Goal: Information Seeking & Learning: Learn about a topic

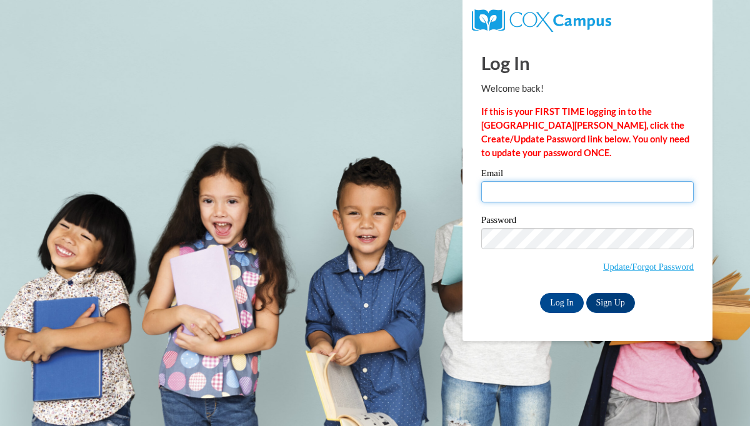
click at [564, 196] on input "Email" at bounding box center [587, 191] width 213 height 21
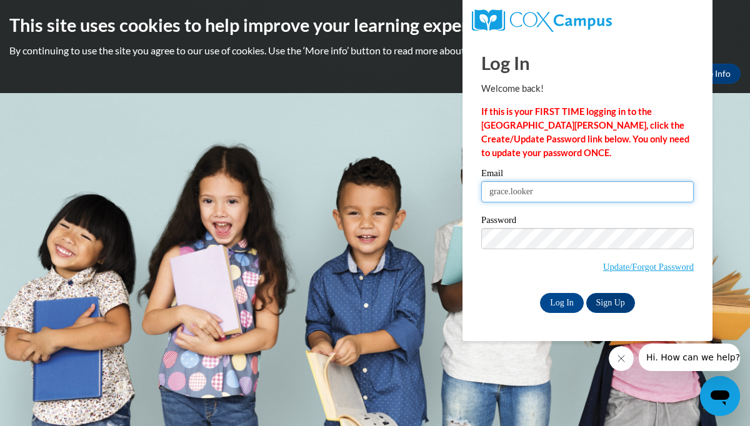
click at [599, 181] on input "grace.looker" at bounding box center [587, 191] width 213 height 21
click at [591, 188] on input "grace.looker" at bounding box center [587, 191] width 213 height 21
type input "grace.looker@wfbschools.com"
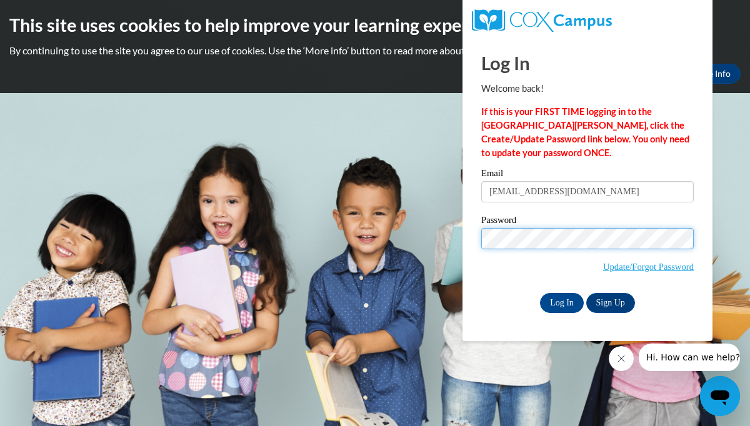
click at [540, 293] on input "Log In" at bounding box center [562, 303] width 44 height 20
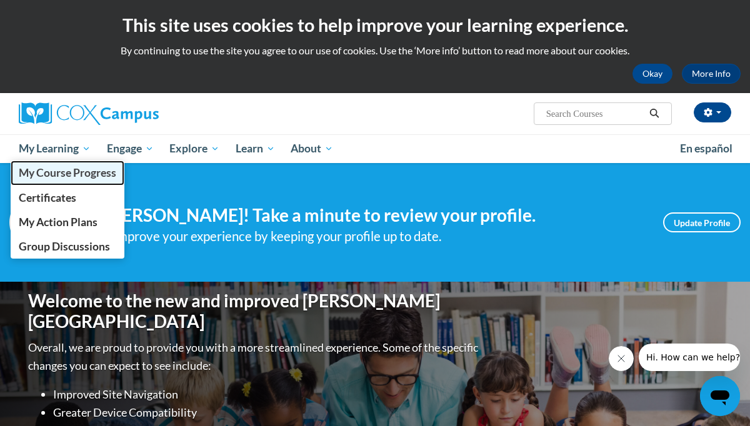
click at [53, 176] on span "My Course Progress" at bounding box center [68, 172] width 98 height 13
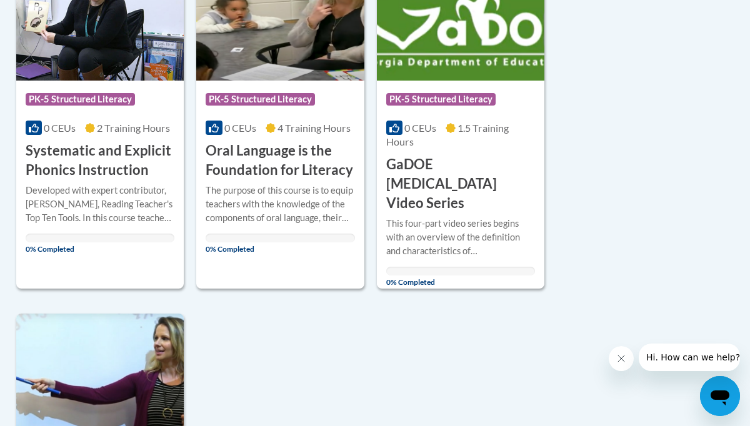
scroll to position [684, 3]
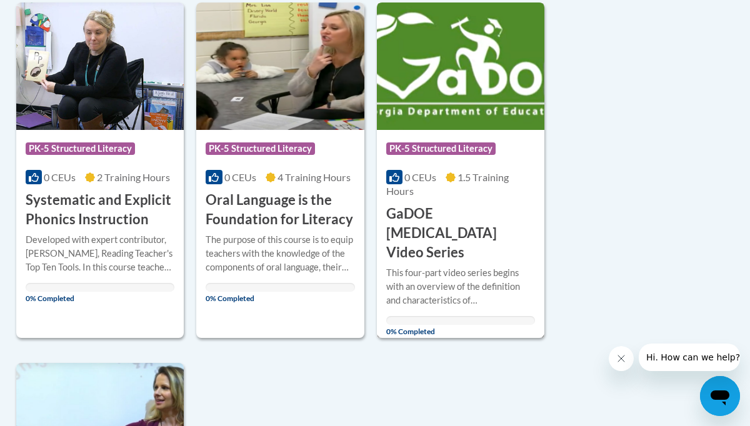
click at [434, 138] on div "Course Category: PK-5 Structured Literacy" at bounding box center [460, 150] width 149 height 28
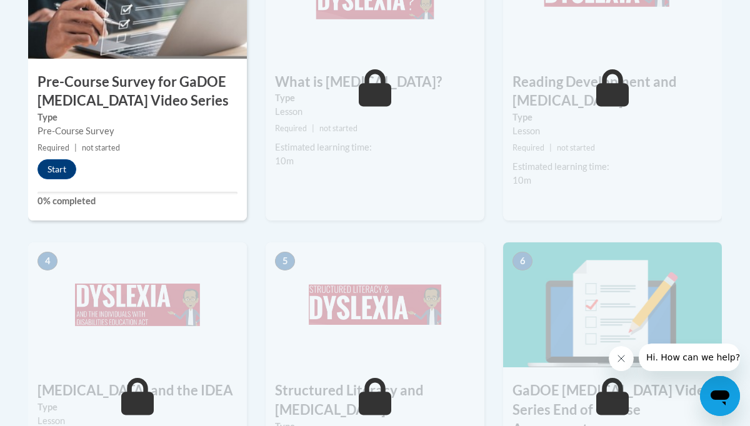
scroll to position [491, 0]
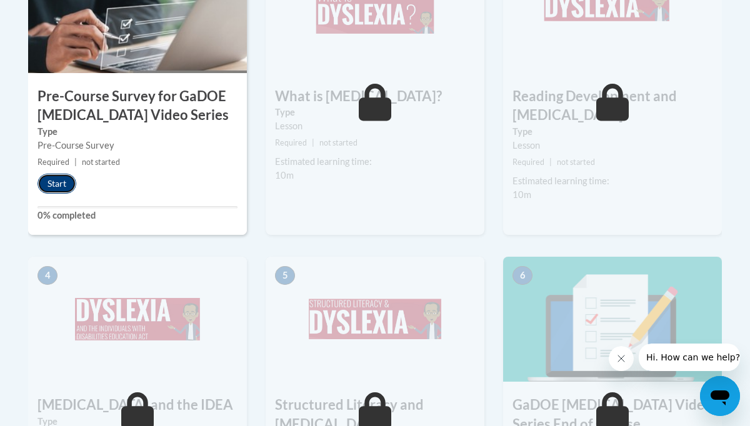
click at [65, 178] on button "Start" at bounding box center [57, 184] width 39 height 20
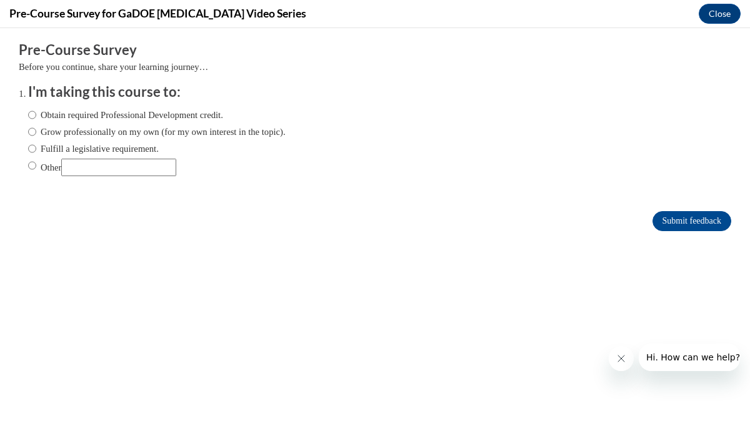
scroll to position [0, 0]
click at [33, 151] on input "Fulfill a legislative requirement." at bounding box center [32, 149] width 8 height 14
radio input "true"
click at [674, 223] on input "Submit feedback" at bounding box center [692, 221] width 79 height 20
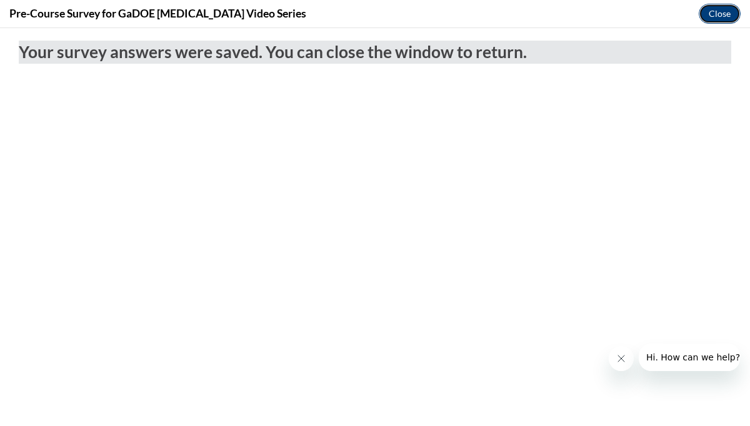
click at [725, 10] on button "Close" at bounding box center [720, 14] width 42 height 20
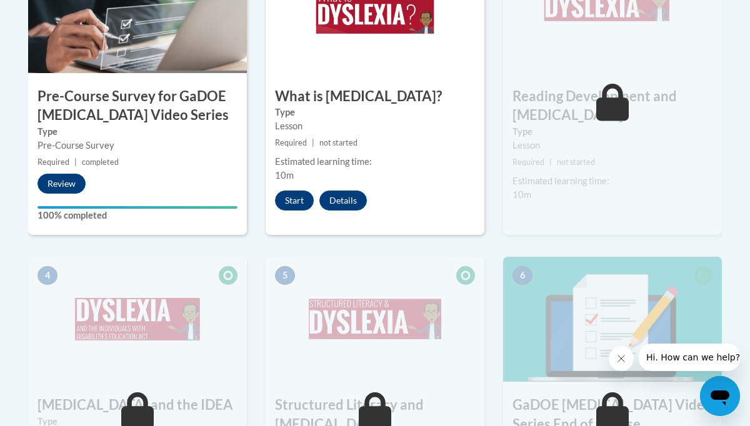
scroll to position [443, 0]
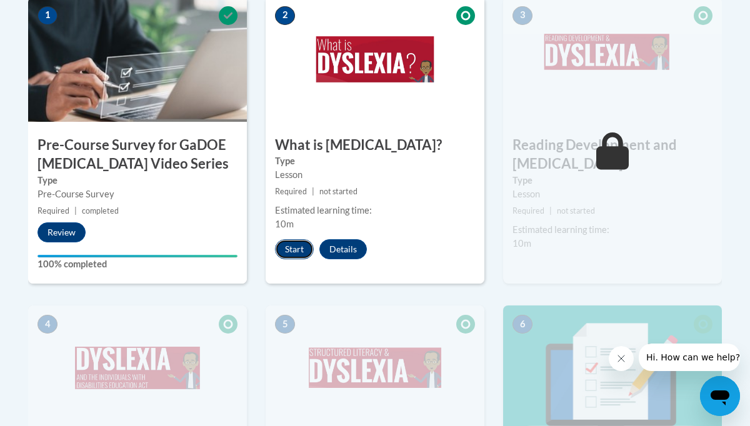
click at [289, 244] on button "Start" at bounding box center [294, 249] width 39 height 20
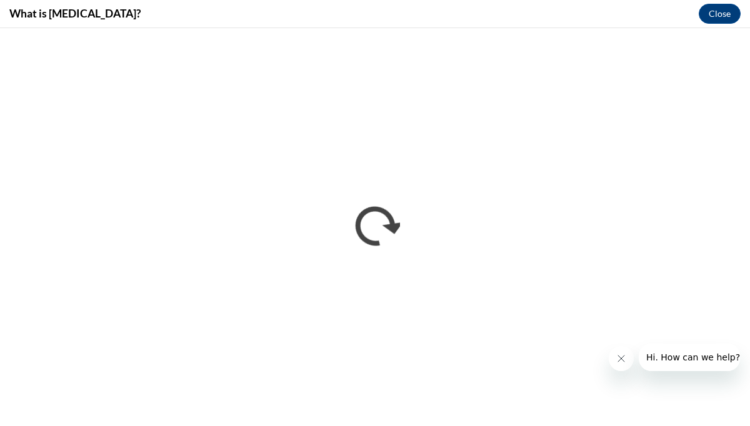
scroll to position [0, 0]
click at [625, 364] on button "Close message from company" at bounding box center [621, 358] width 25 height 25
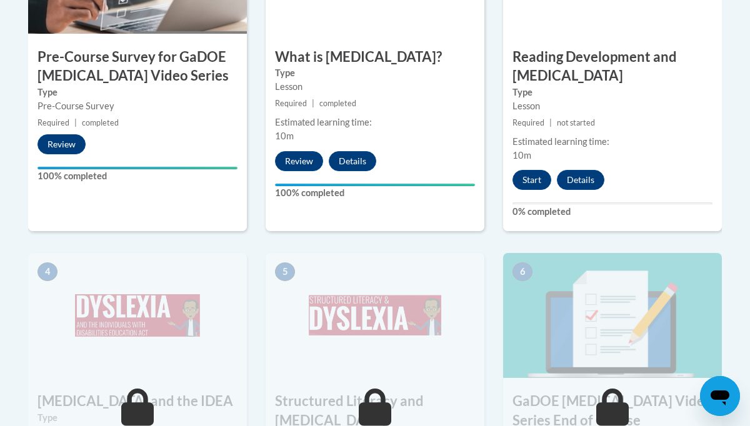
scroll to position [530, 0]
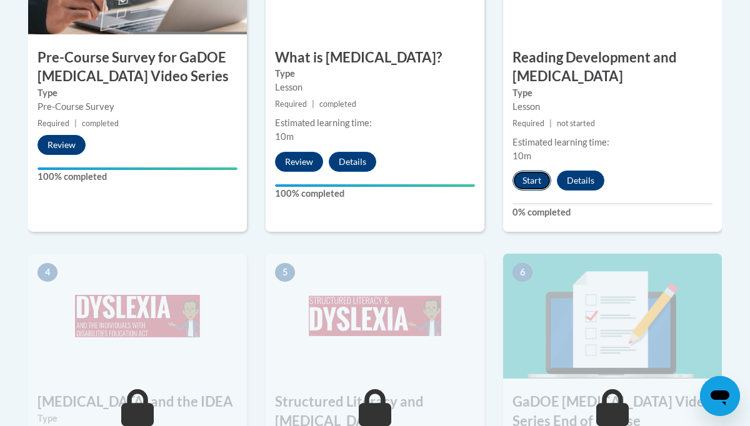
click at [535, 184] on button "Start" at bounding box center [532, 181] width 39 height 20
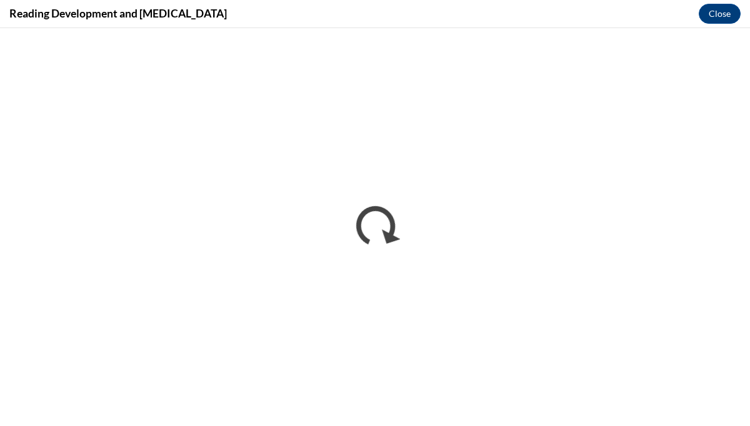
scroll to position [0, 0]
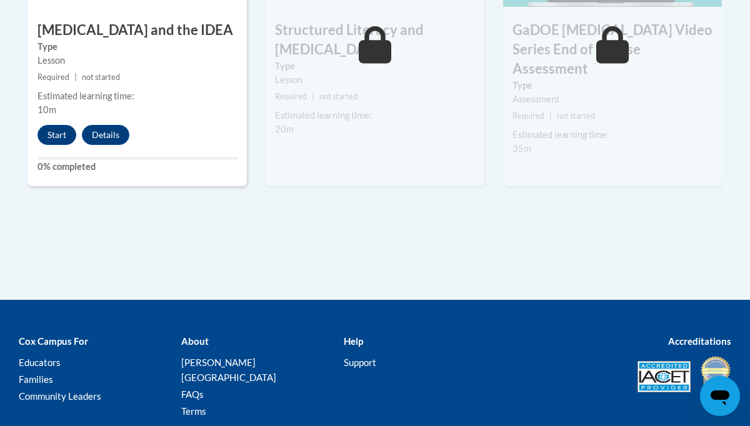
scroll to position [906, 0]
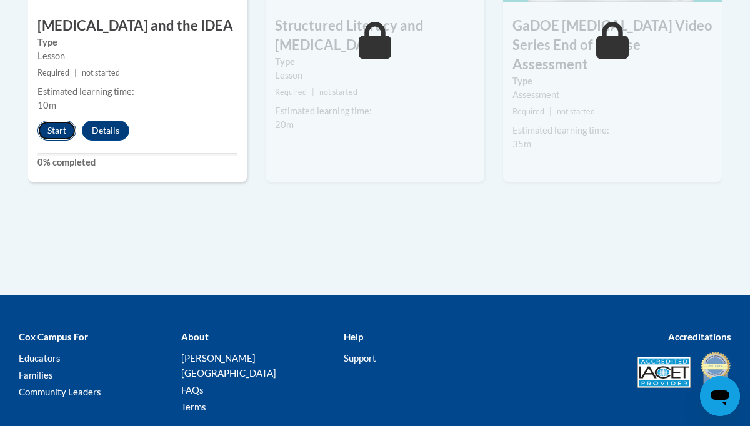
click at [73, 135] on button "Start" at bounding box center [57, 131] width 39 height 20
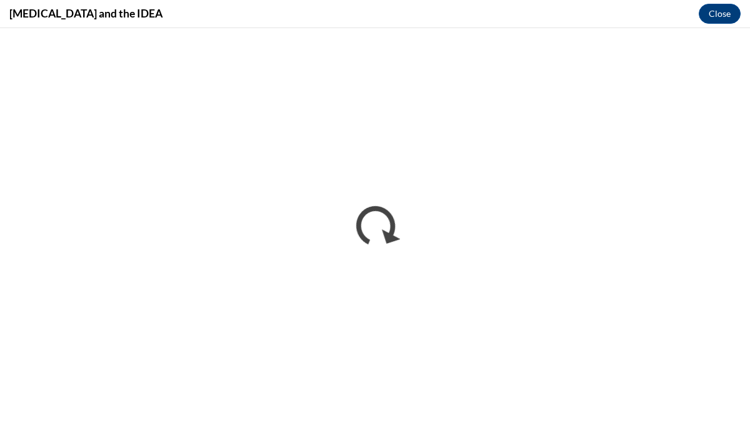
scroll to position [0, 0]
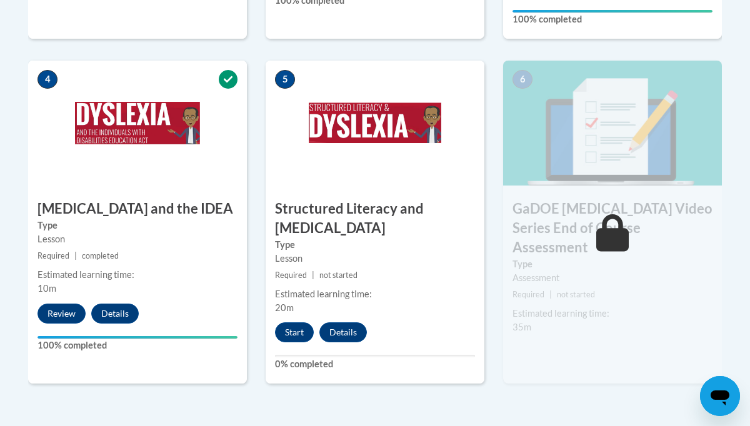
scroll to position [733, 0]
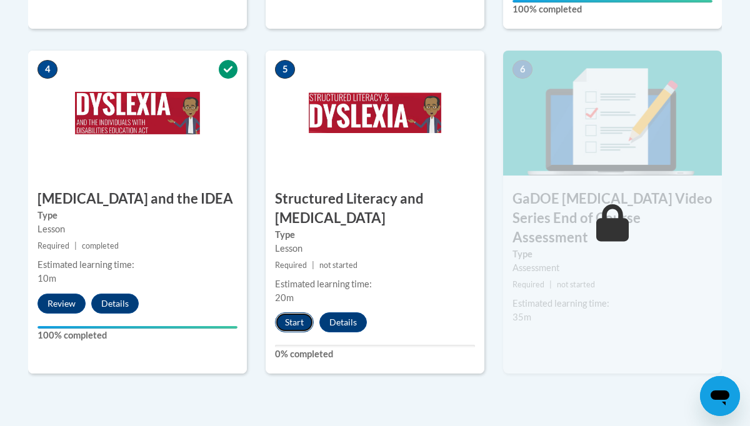
click at [300, 318] on button "Start" at bounding box center [294, 323] width 39 height 20
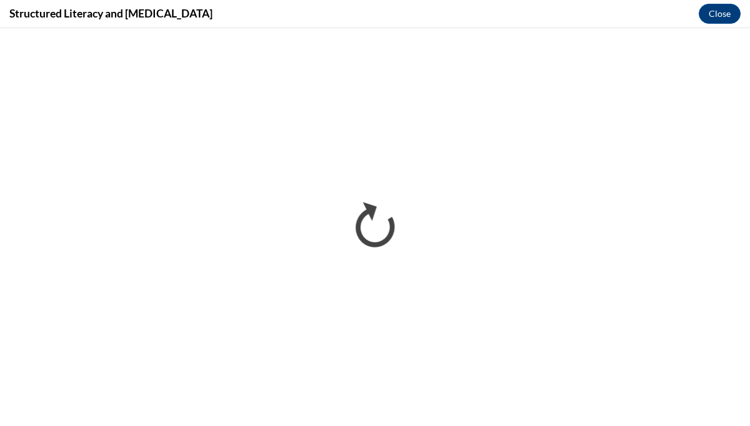
scroll to position [0, 0]
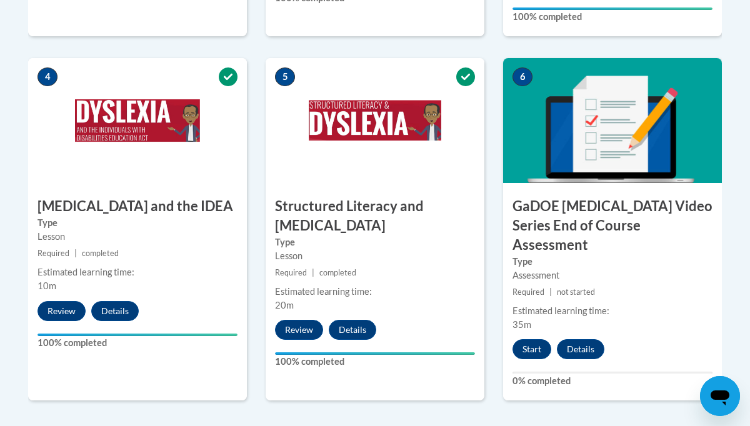
scroll to position [724, 0]
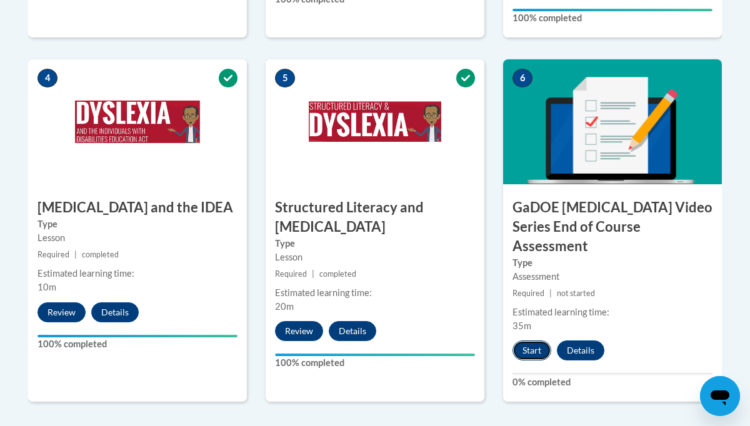
click at [533, 341] on button "Start" at bounding box center [532, 351] width 39 height 20
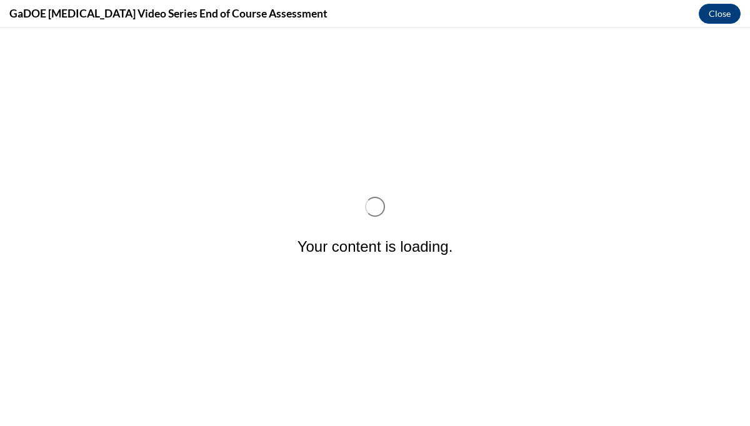
scroll to position [0, 0]
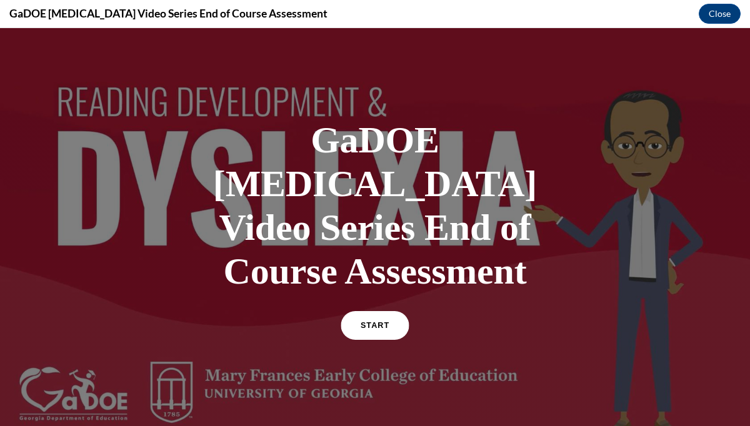
click at [373, 321] on span "START" at bounding box center [375, 325] width 29 height 9
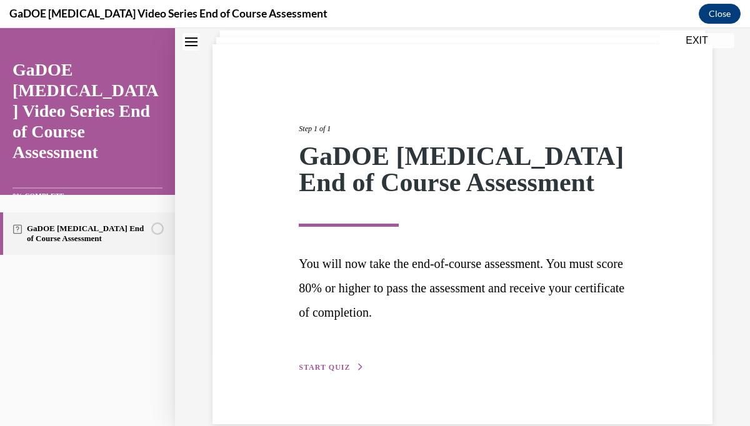
scroll to position [103, 0]
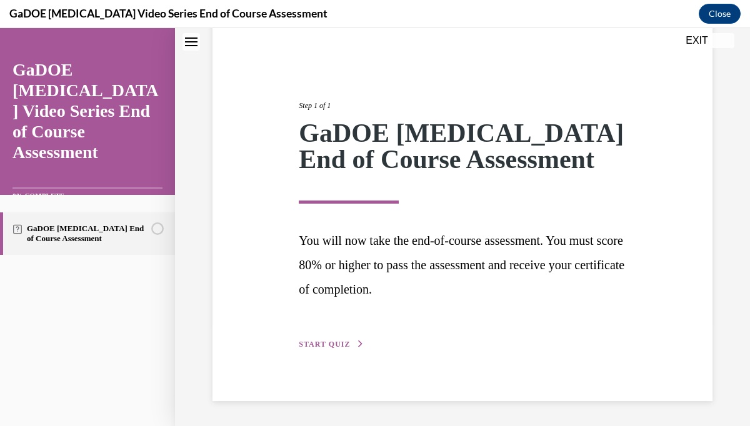
click at [336, 339] on button "START QUIZ" at bounding box center [331, 344] width 65 height 11
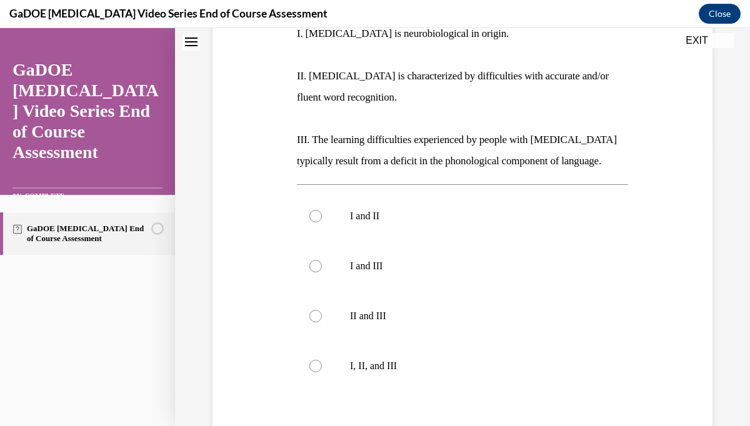
scroll to position [283, 0]
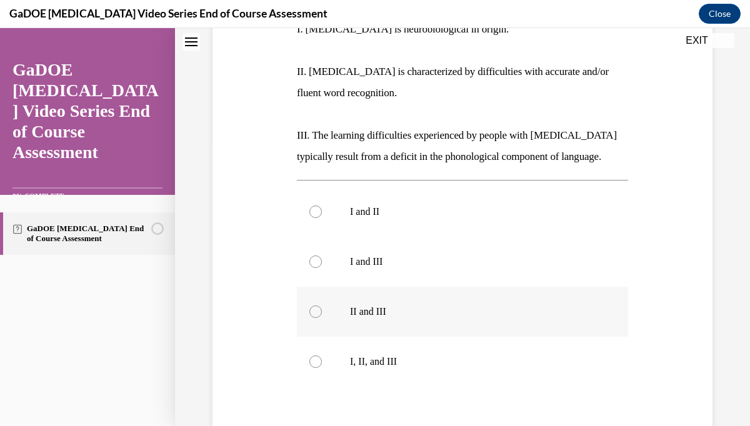
click at [328, 316] on label "II and III" at bounding box center [462, 312] width 331 height 50
click at [322, 316] on input "II and III" at bounding box center [315, 312] width 13 height 13
radio input "true"
click at [306, 353] on label "I, II, and III" at bounding box center [462, 362] width 331 height 50
click at [309, 356] on input "I, II, and III" at bounding box center [315, 362] width 13 height 13
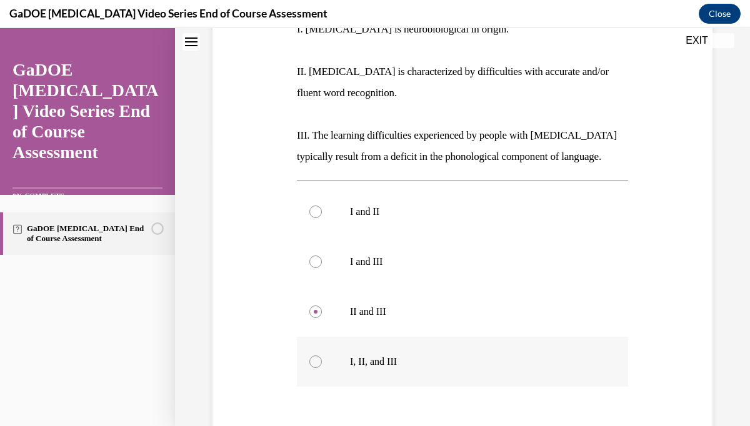
radio input "true"
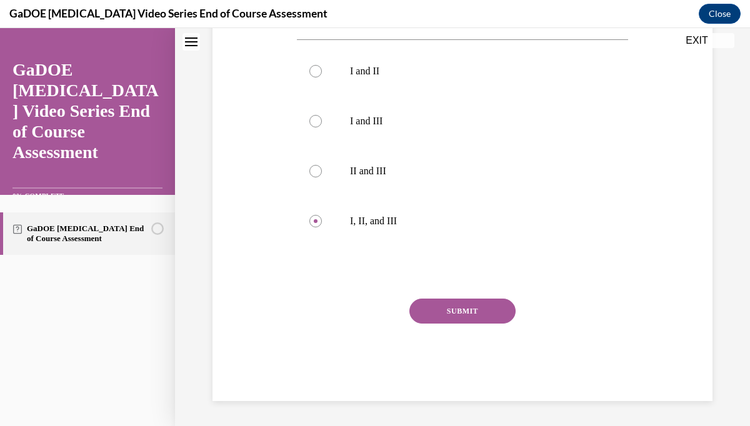
click at [434, 321] on button "SUBMIT" at bounding box center [462, 311] width 106 height 25
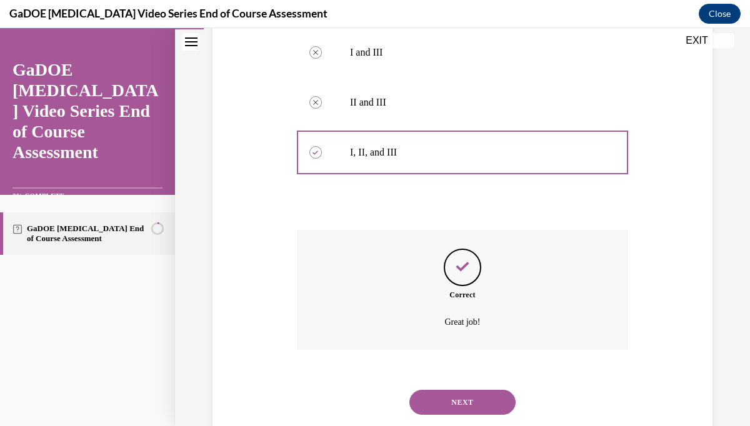
scroll to position [525, 0]
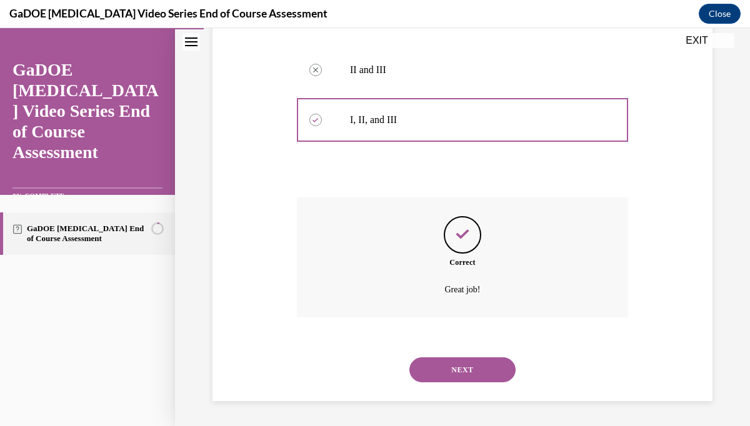
click at [445, 365] on button "NEXT" at bounding box center [462, 370] width 106 height 25
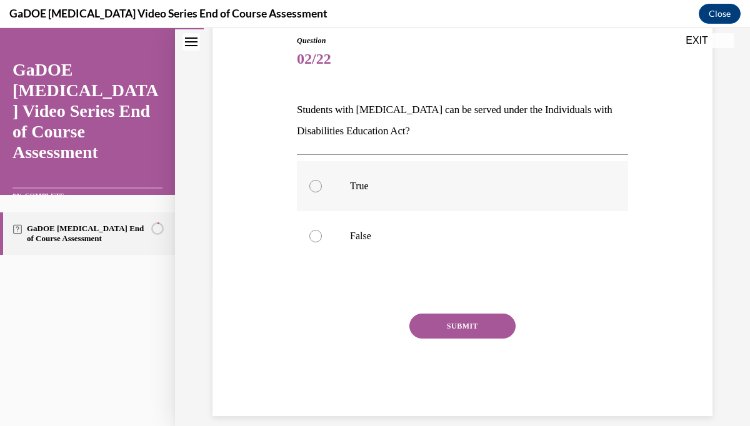
click at [439, 186] on p "True" at bounding box center [473, 186] width 247 height 13
click at [322, 186] on input "True" at bounding box center [315, 186] width 13 height 13
radio input "true"
click at [429, 318] on button "SUBMIT" at bounding box center [462, 326] width 106 height 25
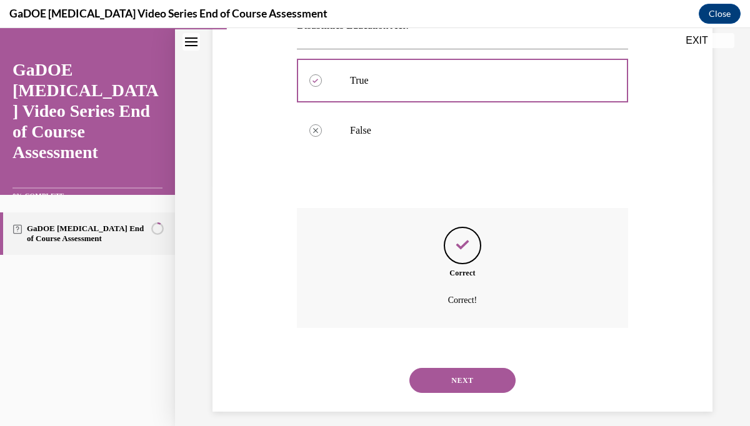
scroll to position [255, 0]
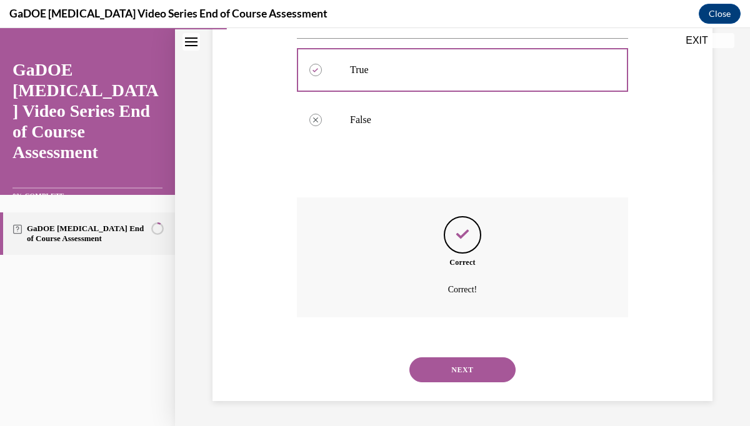
click at [423, 370] on button "NEXT" at bounding box center [462, 370] width 106 height 25
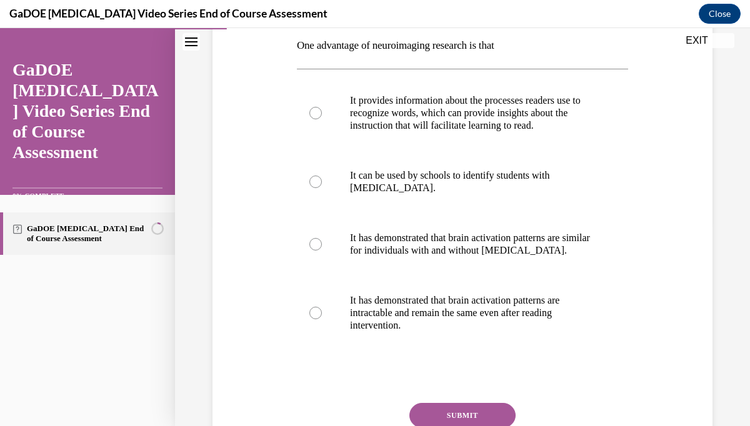
scroll to position [206, 0]
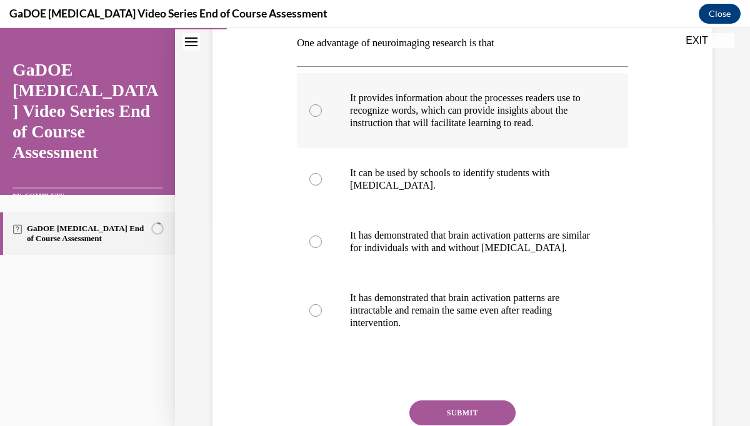
click at [545, 114] on p "It provides information about the processes readers use to recognize words, whi…" at bounding box center [473, 111] width 247 height 38
click at [322, 114] on input "It provides information about the processes readers use to recognize words, whi…" at bounding box center [315, 110] width 13 height 13
radio input "true"
click at [465, 404] on button "SUBMIT" at bounding box center [462, 413] width 106 height 25
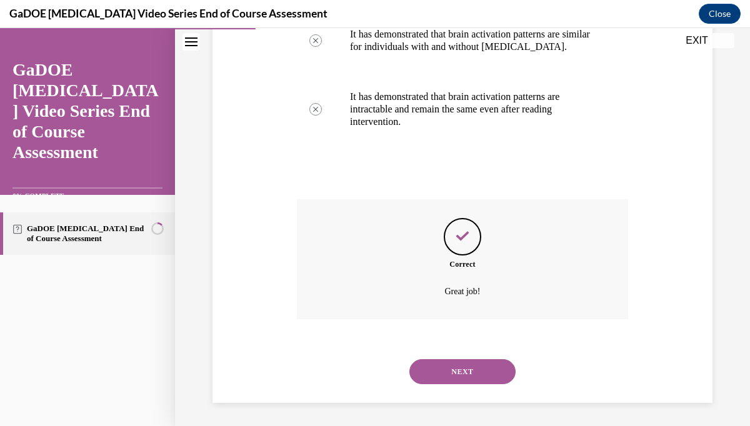
scroll to position [409, 0]
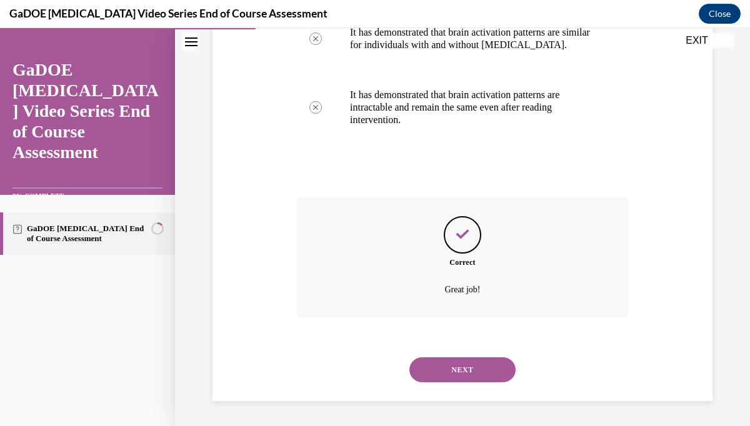
click at [466, 379] on button "NEXT" at bounding box center [462, 370] width 106 height 25
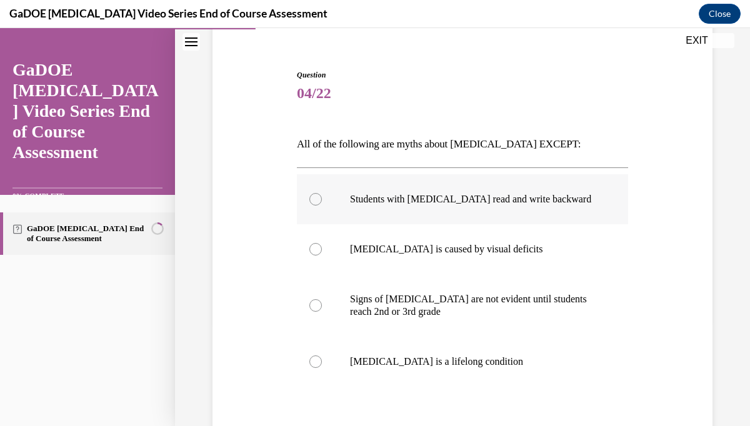
scroll to position [106, 0]
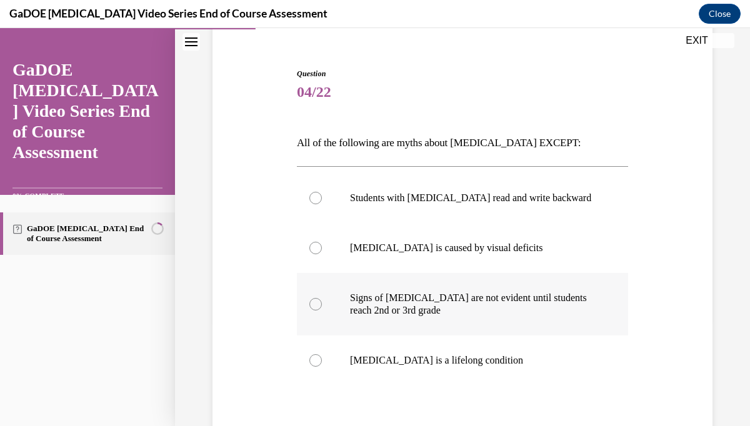
click at [467, 298] on p "Signs of dyslexia are not evident until students reach 2nd or 3rd grade" at bounding box center [473, 304] width 247 height 25
click at [322, 298] on input "Signs of dyslexia are not evident until students reach 2nd or 3rd grade" at bounding box center [315, 304] width 13 height 13
radio input "true"
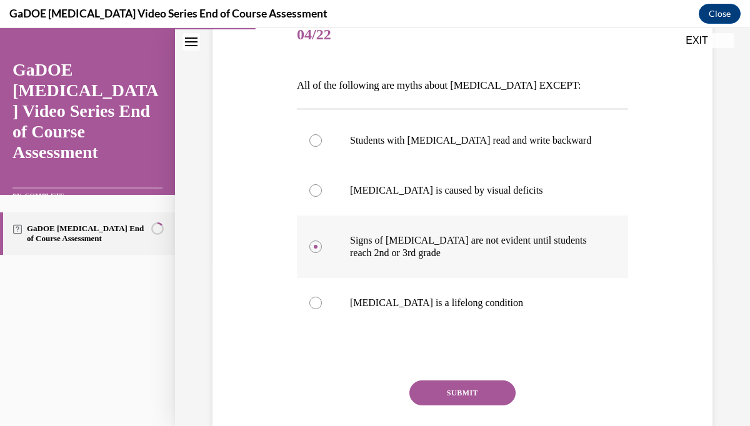
scroll to position [169, 0]
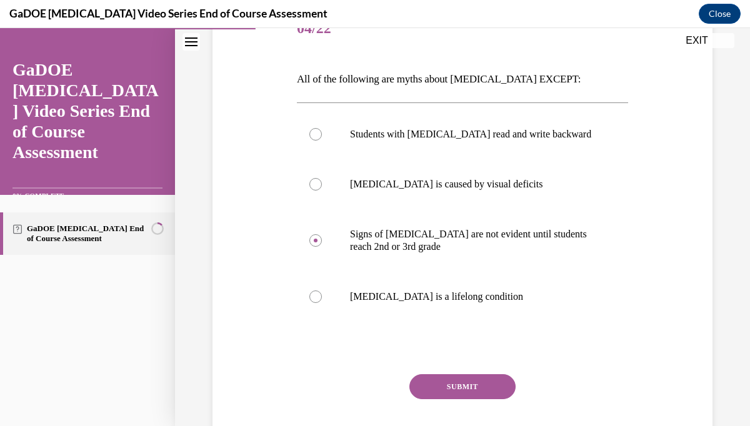
click at [445, 381] on button "SUBMIT" at bounding box center [462, 386] width 106 height 25
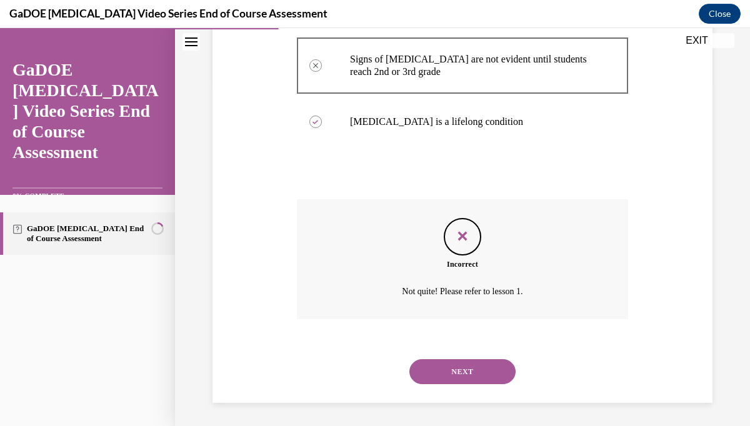
scroll to position [346, 0]
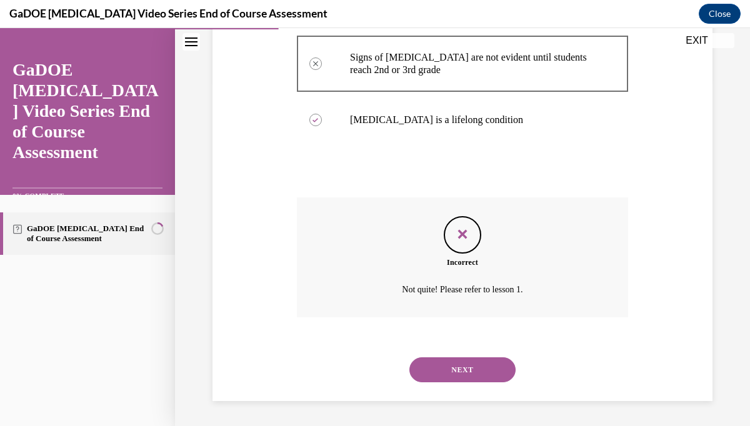
click at [463, 369] on button "NEXT" at bounding box center [462, 370] width 106 height 25
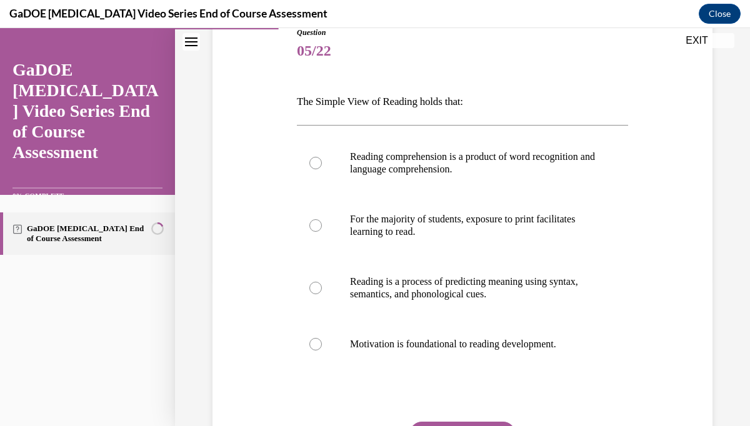
scroll to position [147, 0]
click at [466, 174] on p "Reading comprehension is a product of word recognition and language comprehensi…" at bounding box center [473, 163] width 247 height 25
click at [322, 169] on input "Reading comprehension is a product of word recognition and language comprehensi…" at bounding box center [315, 163] width 13 height 13
radio input "true"
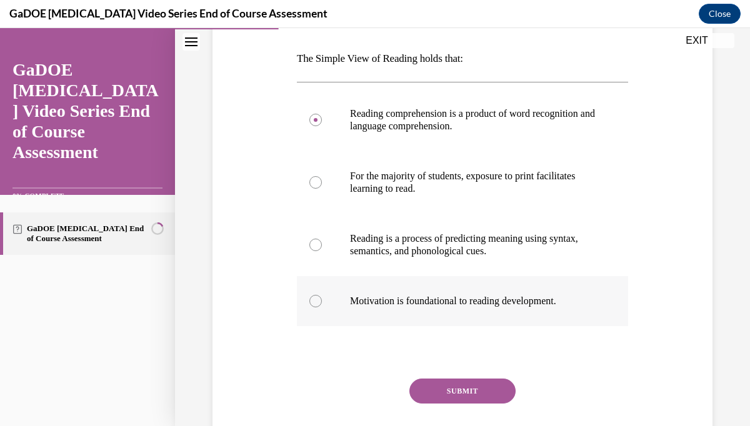
scroll to position [191, 0]
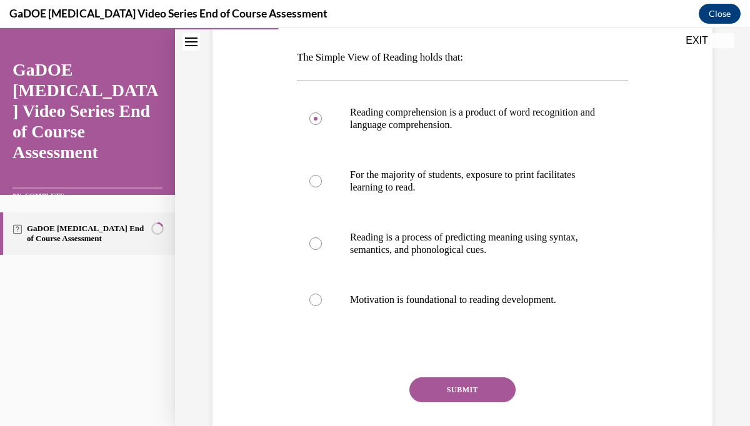
click at [436, 388] on button "SUBMIT" at bounding box center [462, 390] width 106 height 25
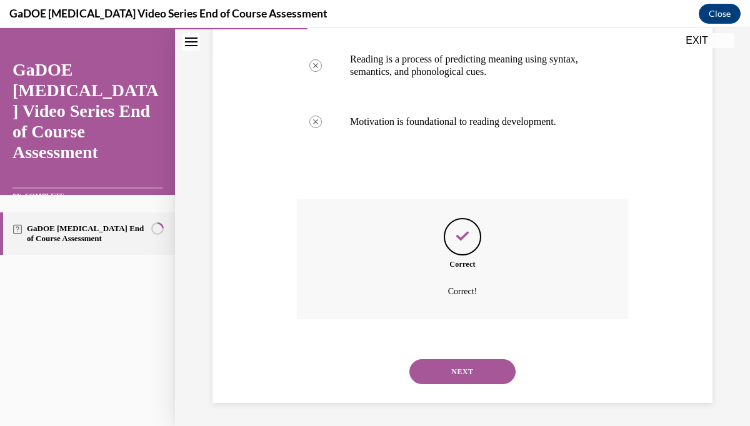
scroll to position [371, 0]
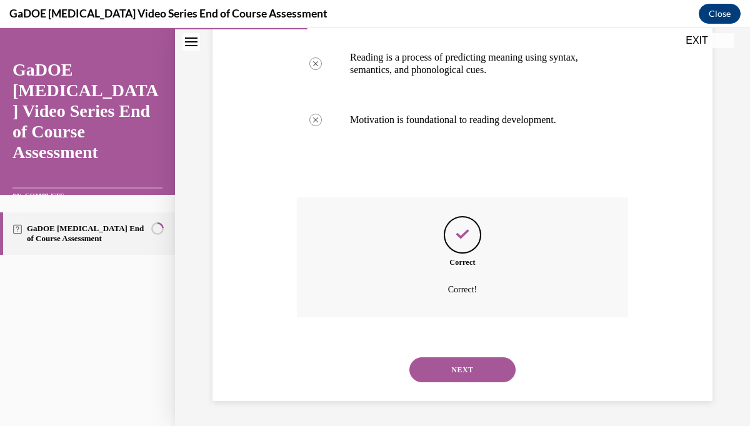
click at [448, 373] on button "NEXT" at bounding box center [462, 370] width 106 height 25
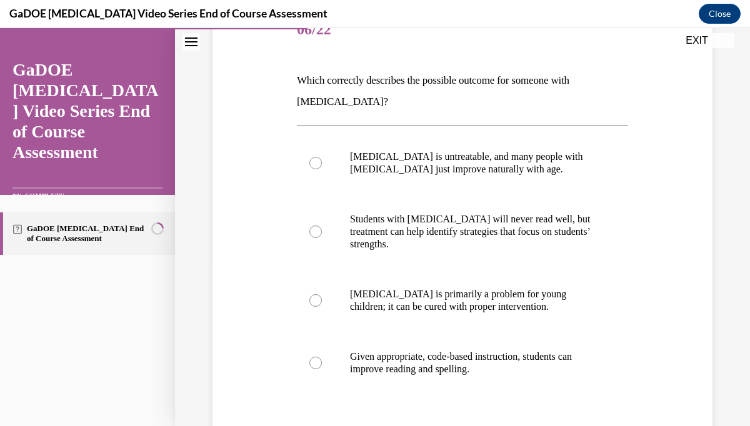
scroll to position [176, 0]
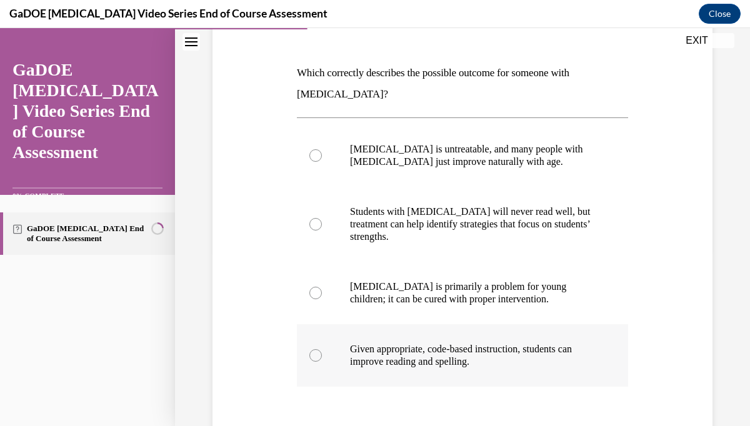
click at [433, 343] on p "Given appropriate, code-based instruction, students can improve reading and spe…" at bounding box center [473, 355] width 247 height 25
click at [322, 349] on input "Given appropriate, code-based instruction, students can improve reading and spe…" at bounding box center [315, 355] width 13 height 13
radio input "true"
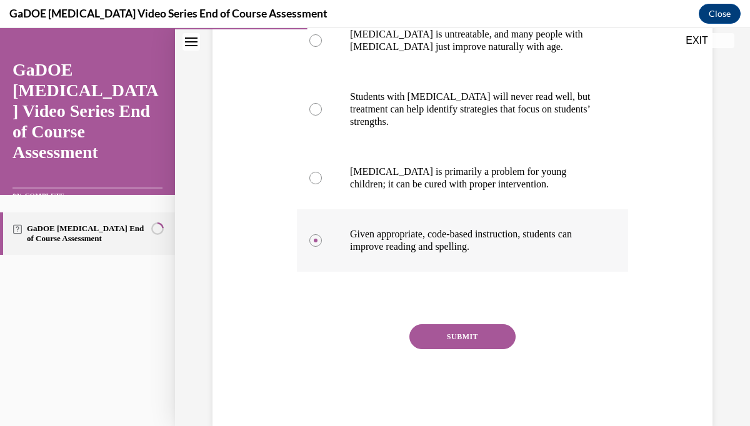
scroll to position [316, 0]
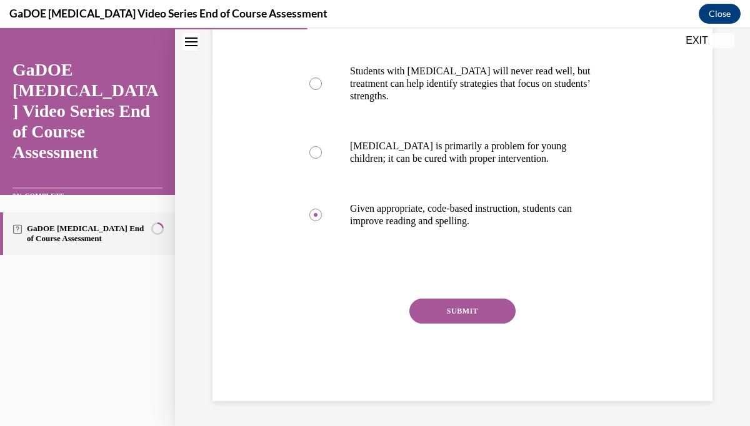
click at [458, 324] on div "SUBMIT" at bounding box center [462, 330] width 331 height 63
click at [455, 321] on button "SUBMIT" at bounding box center [462, 311] width 106 height 25
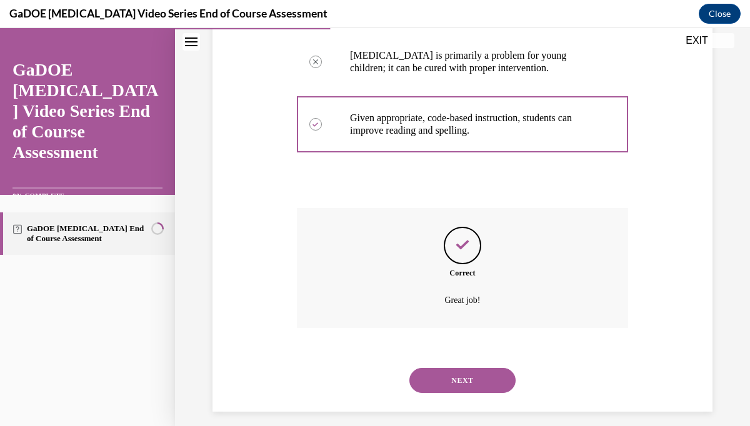
scroll to position [418, 0]
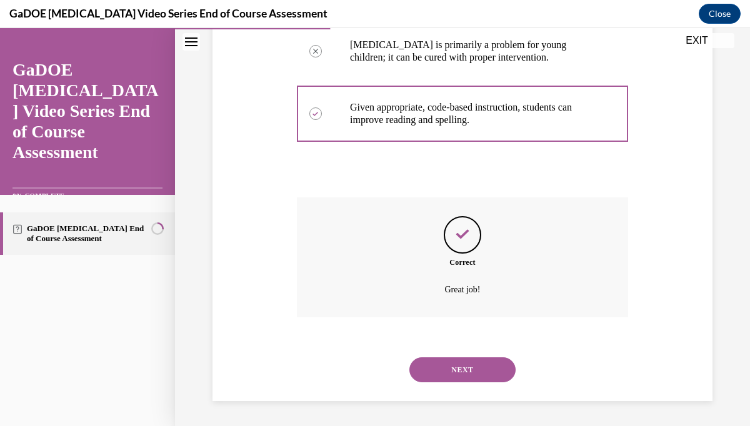
click at [450, 359] on button "NEXT" at bounding box center [462, 370] width 106 height 25
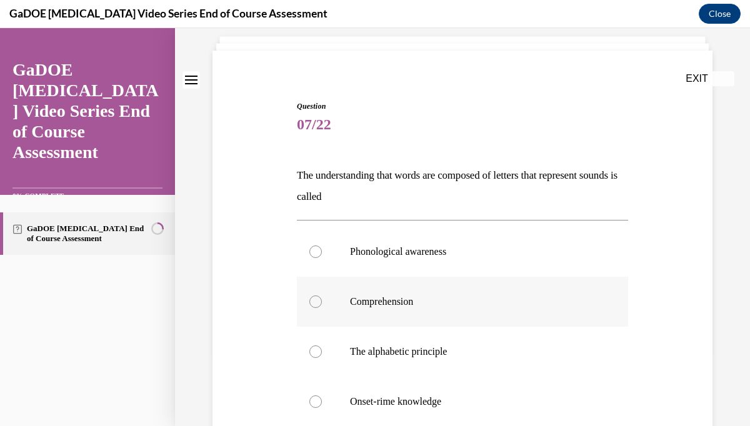
scroll to position [77, 0]
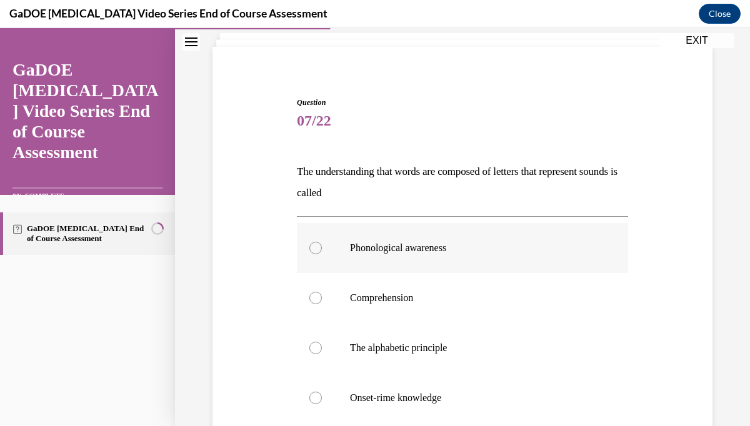
click at [444, 268] on label "Phonological awareness" at bounding box center [462, 248] width 331 height 50
click at [322, 254] on input "Phonological awareness" at bounding box center [315, 248] width 13 height 13
radio input "true"
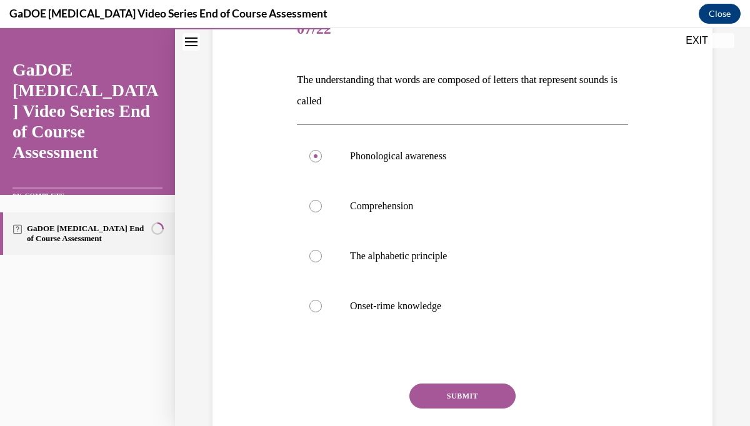
click at [442, 387] on button "SUBMIT" at bounding box center [462, 396] width 106 height 25
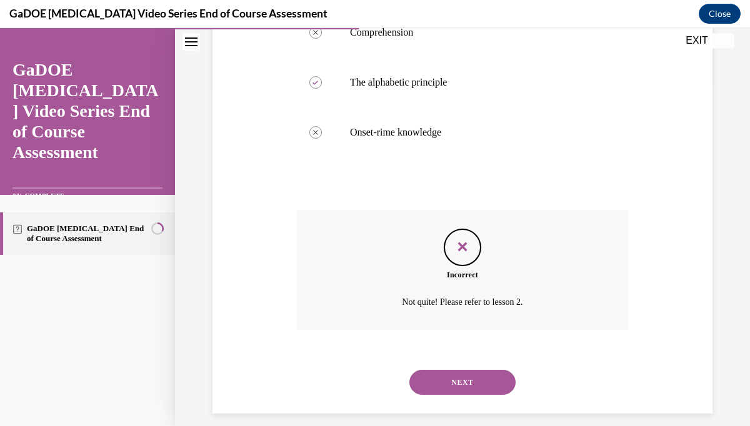
scroll to position [355, 0]
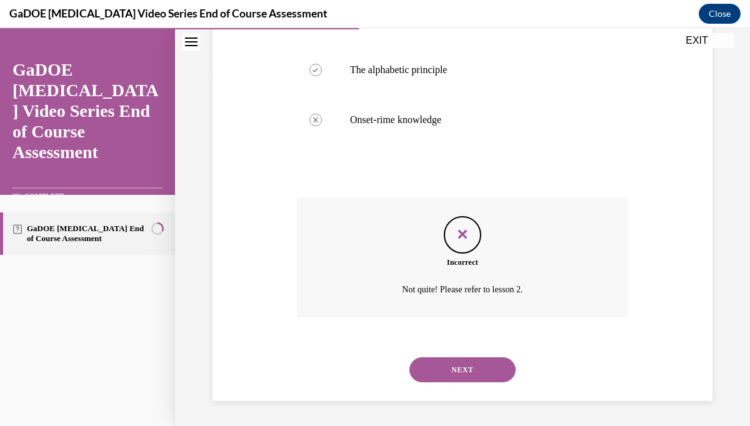
click at [451, 374] on button "NEXT" at bounding box center [462, 370] width 106 height 25
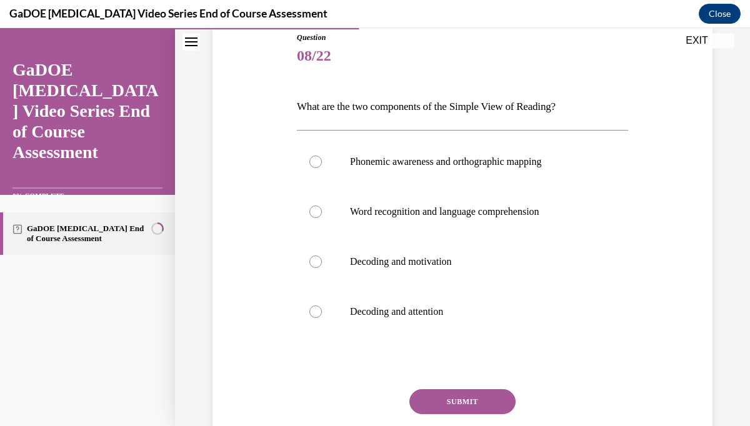
scroll to position [144, 0]
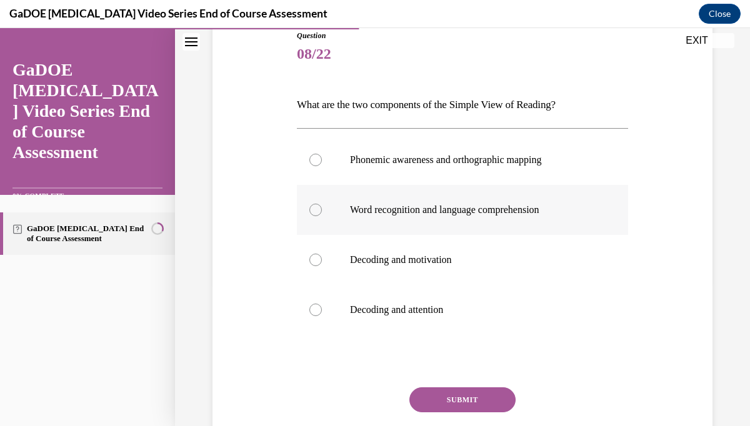
click at [447, 212] on p "Word recognition and language comprehension" at bounding box center [473, 210] width 247 height 13
click at [322, 212] on input "Word recognition and language comprehension" at bounding box center [315, 210] width 13 height 13
radio input "true"
click at [433, 400] on button "SUBMIT" at bounding box center [462, 400] width 106 height 25
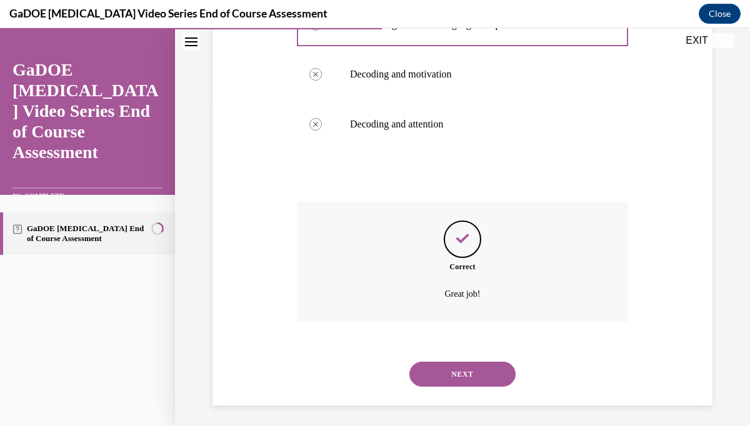
scroll to position [334, 0]
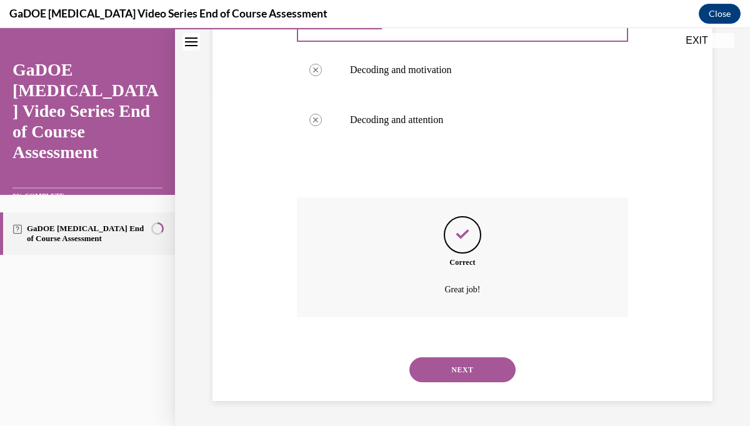
click at [459, 371] on button "NEXT" at bounding box center [462, 370] width 106 height 25
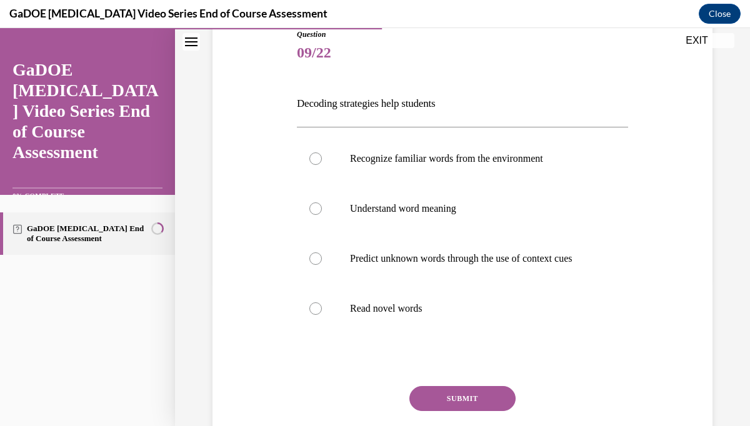
scroll to position [146, 0]
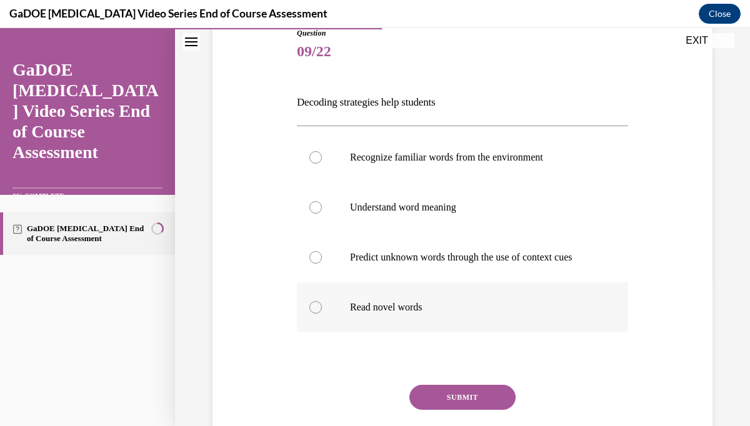
click at [379, 314] on p "Read novel words" at bounding box center [473, 307] width 247 height 13
click at [322, 314] on input "Read novel words" at bounding box center [315, 307] width 13 height 13
radio input "true"
click at [430, 404] on button "SUBMIT" at bounding box center [462, 397] width 106 height 25
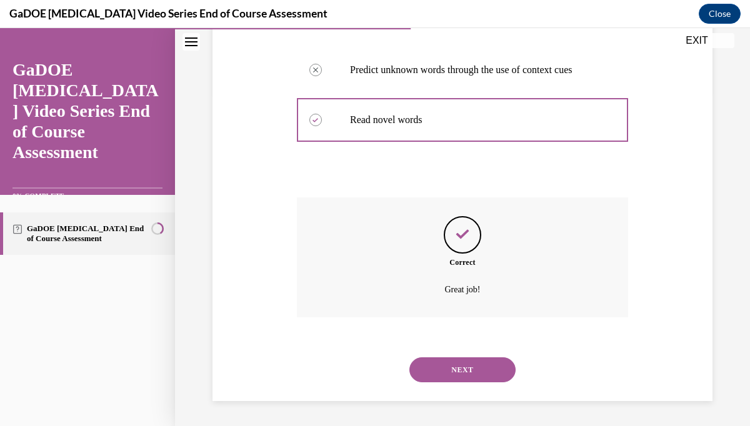
click at [457, 369] on button "NEXT" at bounding box center [462, 370] width 106 height 25
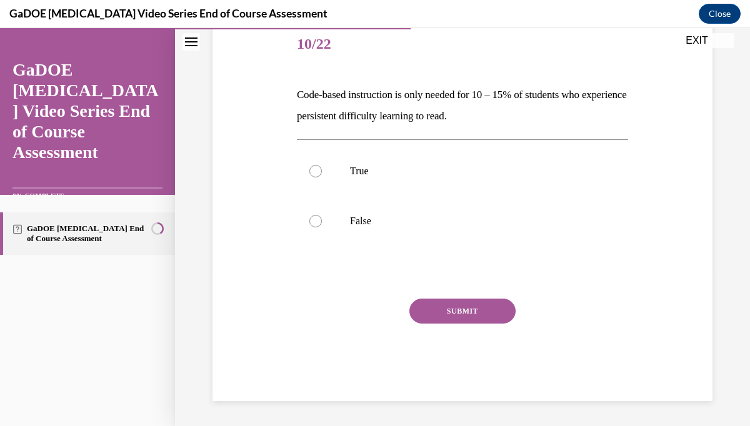
scroll to position [139, 0]
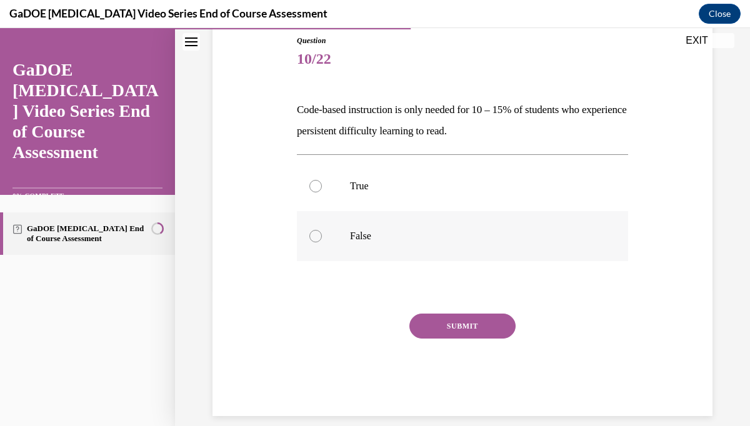
click at [322, 239] on label "False" at bounding box center [462, 236] width 331 height 50
click at [322, 239] on input "False" at bounding box center [315, 236] width 13 height 13
radio input "true"
click at [423, 323] on button "SUBMIT" at bounding box center [462, 326] width 106 height 25
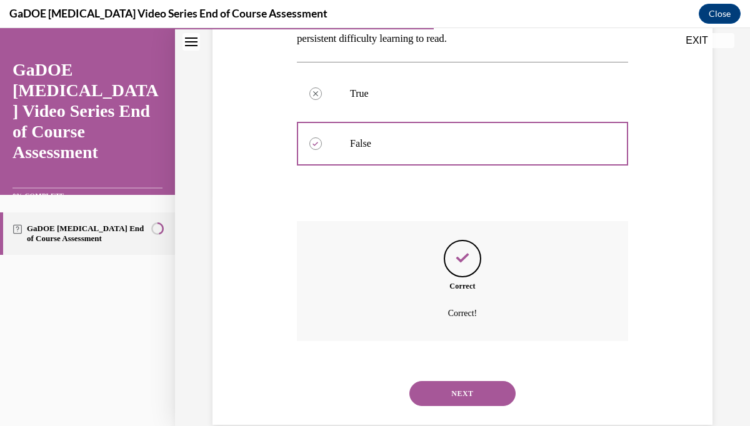
scroll to position [255, 0]
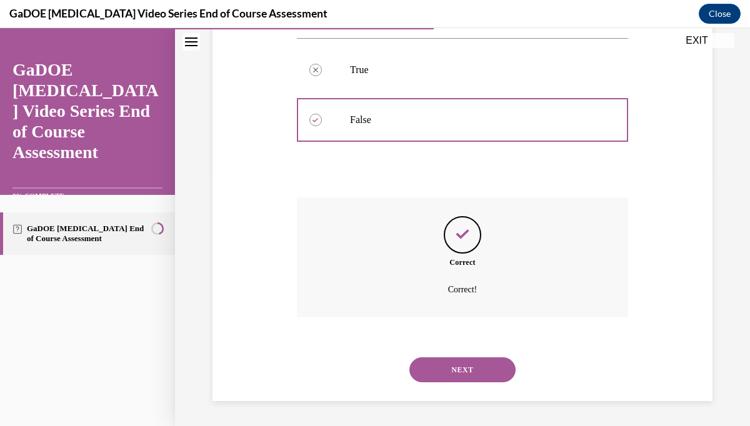
click at [469, 356] on div "NEXT" at bounding box center [462, 370] width 331 height 50
click at [453, 374] on button "NEXT" at bounding box center [462, 370] width 106 height 25
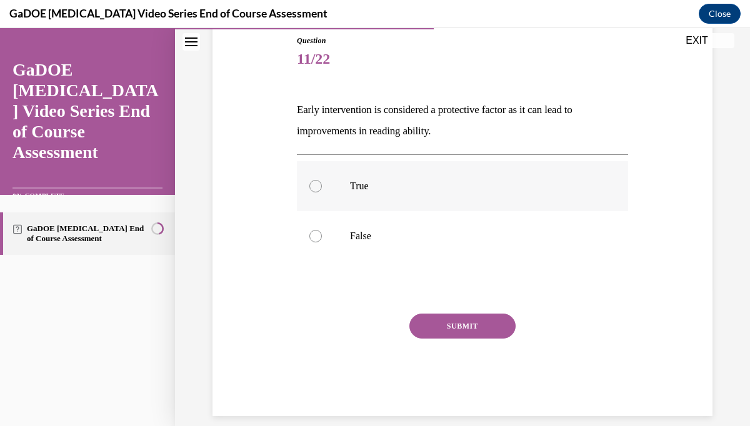
click at [383, 206] on label "True" at bounding box center [462, 186] width 331 height 50
click at [322, 193] on input "True" at bounding box center [315, 186] width 13 height 13
radio input "true"
click at [426, 323] on button "SUBMIT" at bounding box center [462, 326] width 106 height 25
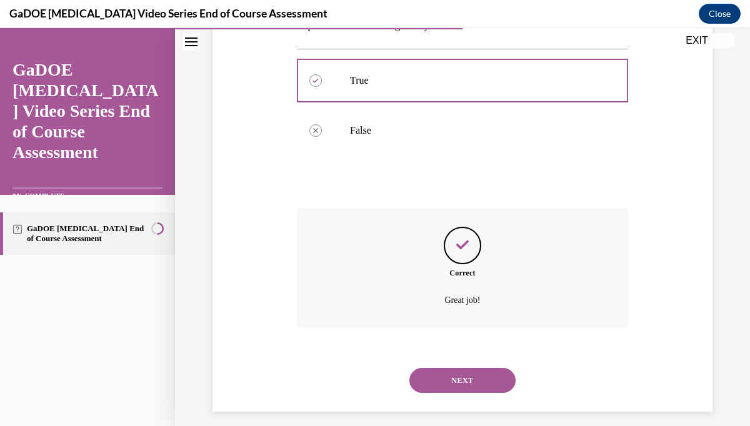
scroll to position [255, 0]
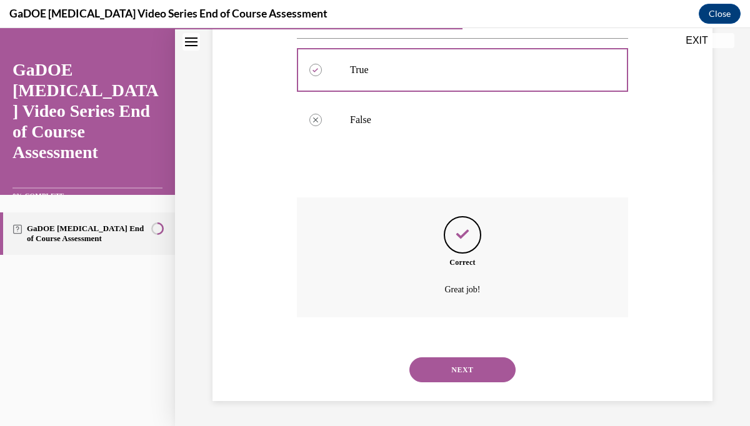
click at [450, 377] on button "NEXT" at bounding box center [462, 370] width 106 height 25
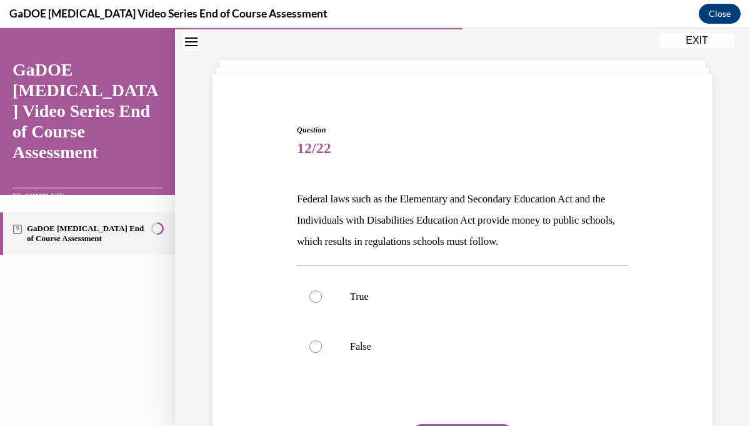
scroll to position [51, 0]
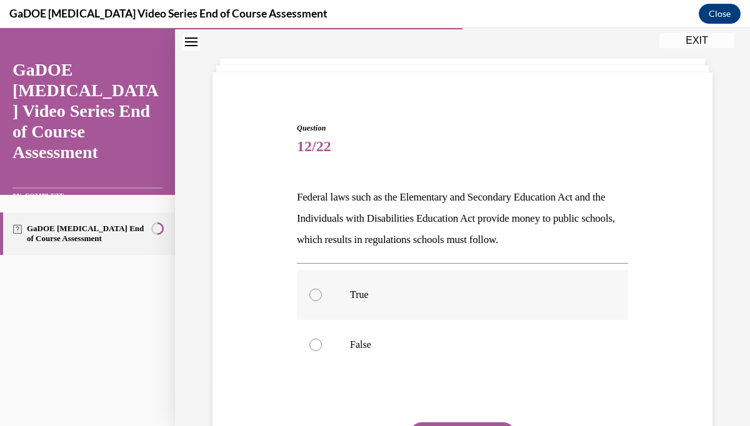
click at [529, 293] on p "True" at bounding box center [473, 295] width 247 height 13
click at [322, 293] on input "True" at bounding box center [315, 295] width 13 height 13
radio input "true"
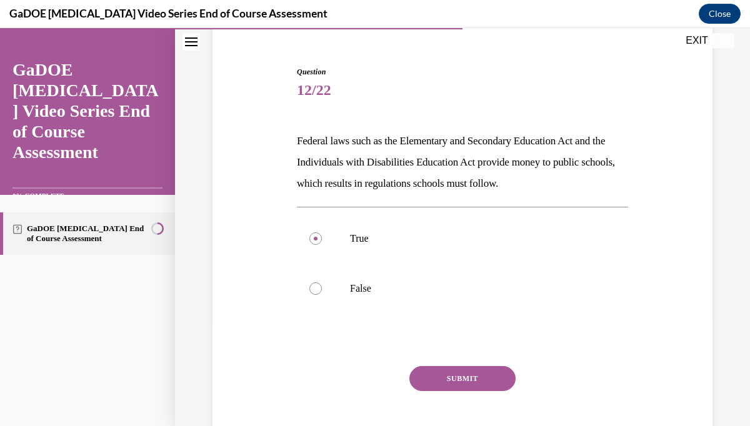
click at [486, 389] on button "SUBMIT" at bounding box center [462, 378] width 106 height 25
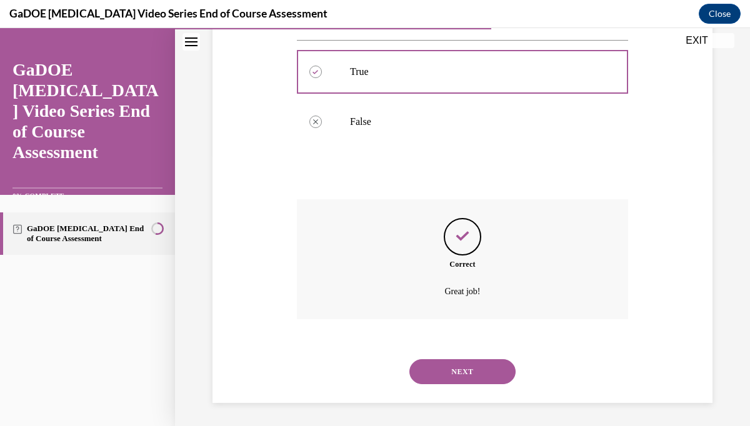
scroll to position [276, 0]
click at [473, 371] on button "NEXT" at bounding box center [462, 370] width 106 height 25
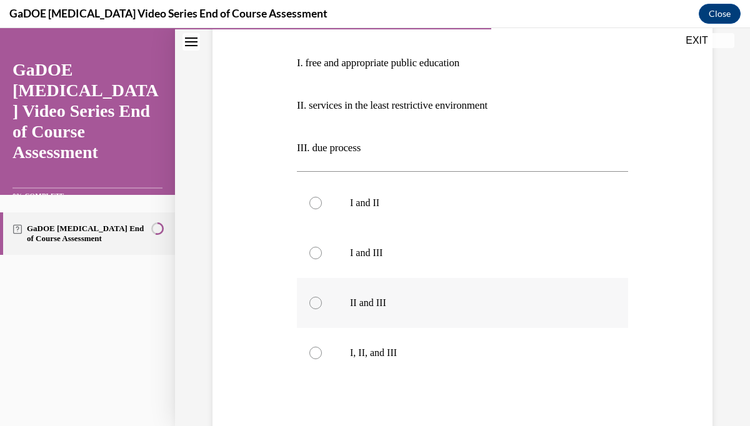
scroll to position [251, 0]
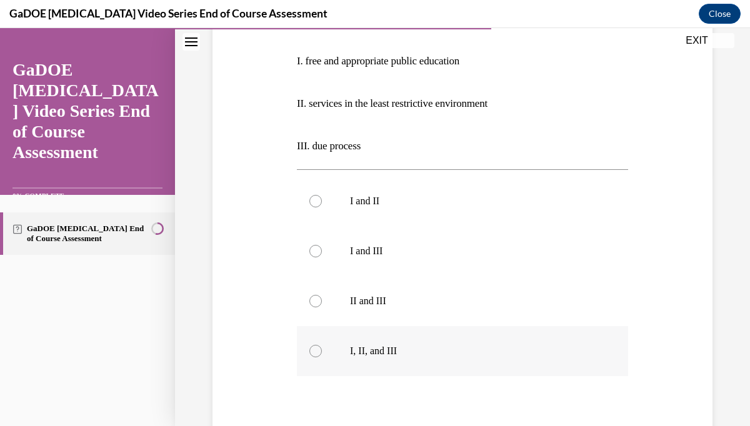
click at [388, 354] on p "I, II, and III" at bounding box center [473, 351] width 247 height 13
click at [322, 354] on input "I, II, and III" at bounding box center [315, 351] width 13 height 13
radio input "true"
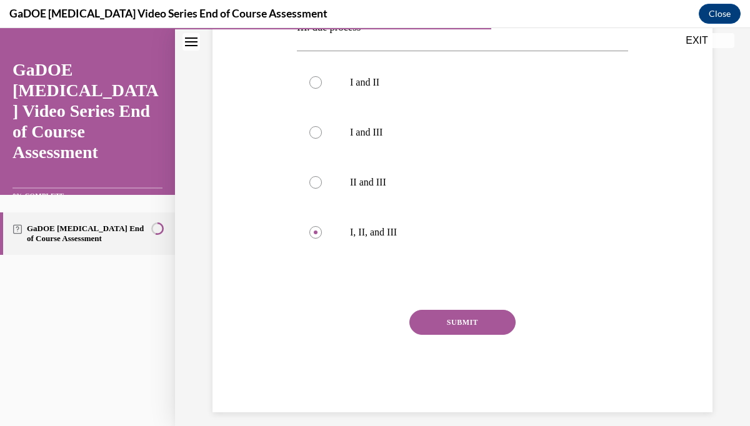
click at [434, 320] on button "SUBMIT" at bounding box center [462, 322] width 106 height 25
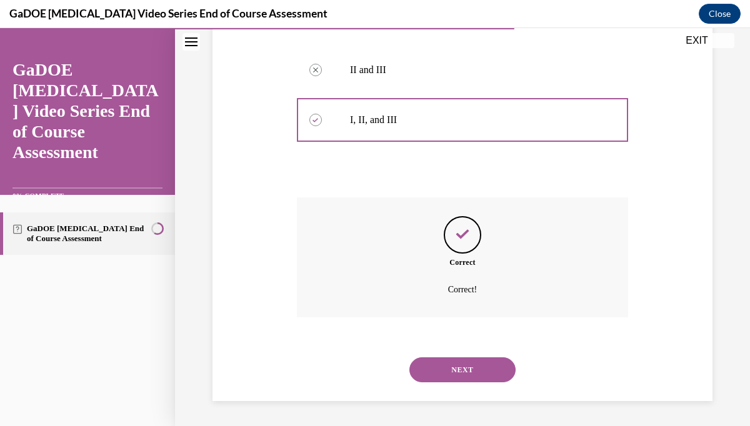
click at [449, 371] on button "NEXT" at bounding box center [462, 370] width 106 height 25
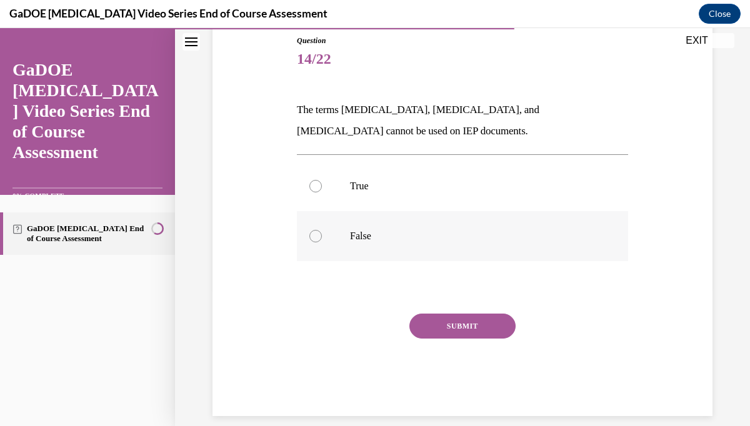
click at [376, 247] on label "False" at bounding box center [462, 236] width 331 height 50
click at [322, 243] on input "False" at bounding box center [315, 236] width 13 height 13
radio input "true"
click at [417, 327] on button "SUBMIT" at bounding box center [462, 326] width 106 height 25
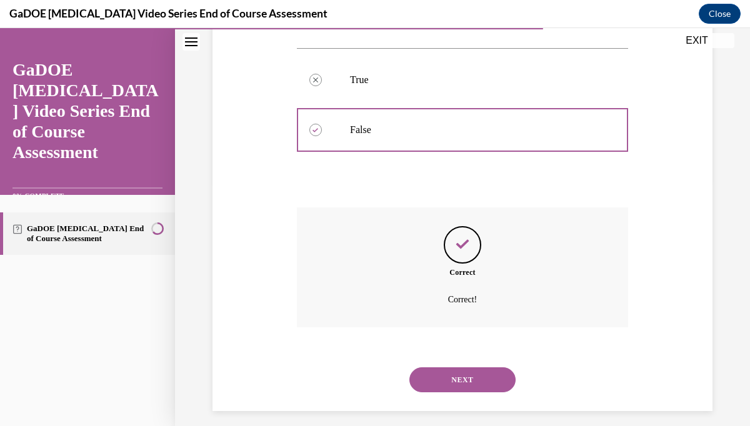
scroll to position [255, 0]
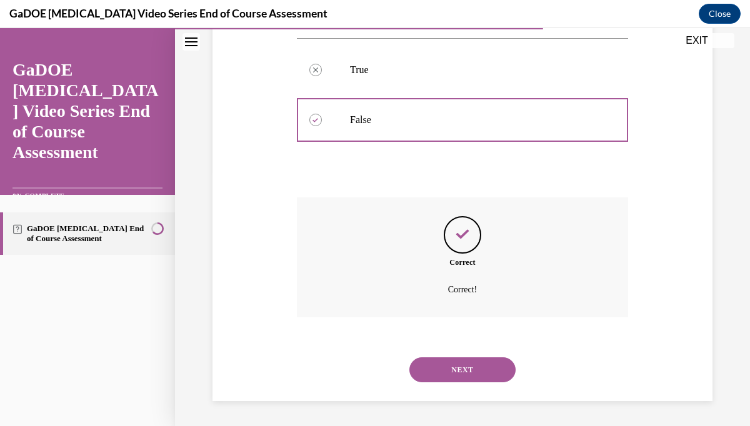
click at [441, 364] on button "NEXT" at bounding box center [462, 370] width 106 height 25
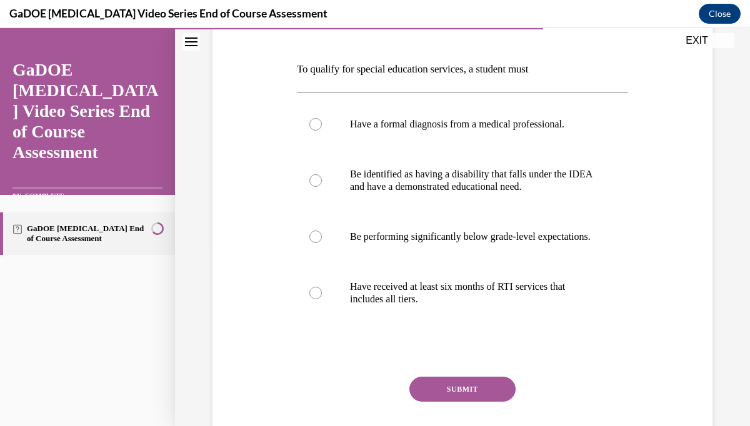
scroll to position [185, 0]
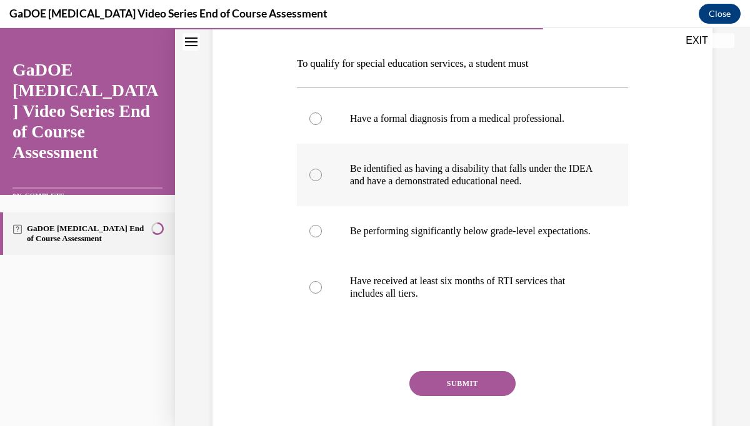
click at [561, 181] on p "Be identified as having a disability that falls under the IDEA and have a demon…" at bounding box center [473, 175] width 247 height 25
click at [322, 181] on input "Be identified as having a disability that falls under the IDEA and have a demon…" at bounding box center [315, 175] width 13 height 13
radio input "true"
click at [468, 396] on button "SUBMIT" at bounding box center [462, 383] width 106 height 25
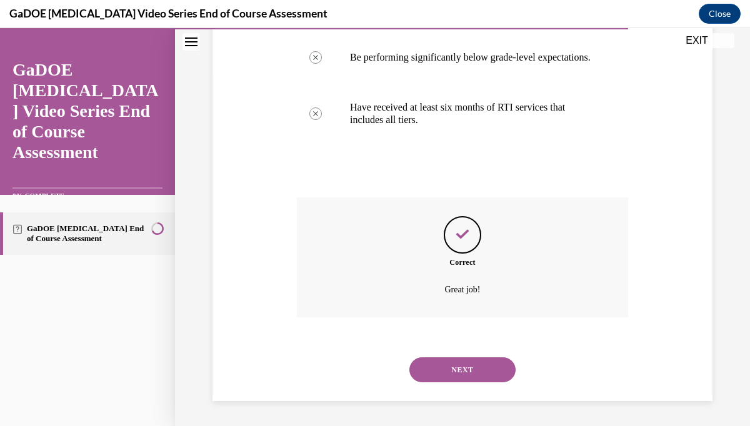
scroll to position [371, 0]
click at [472, 373] on button "NEXT" at bounding box center [462, 370] width 106 height 25
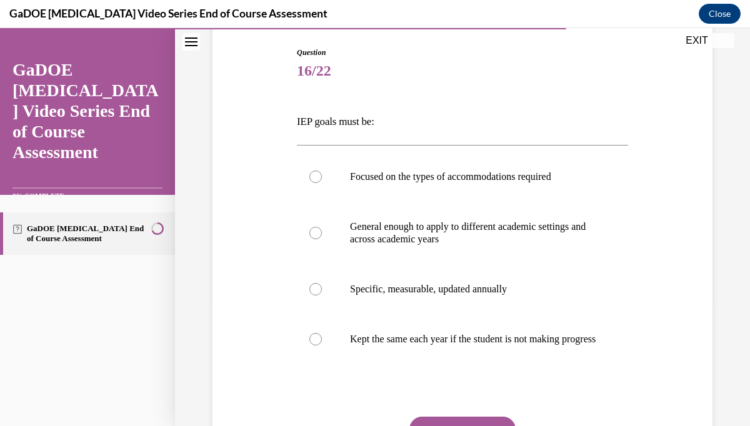
scroll to position [129, 0]
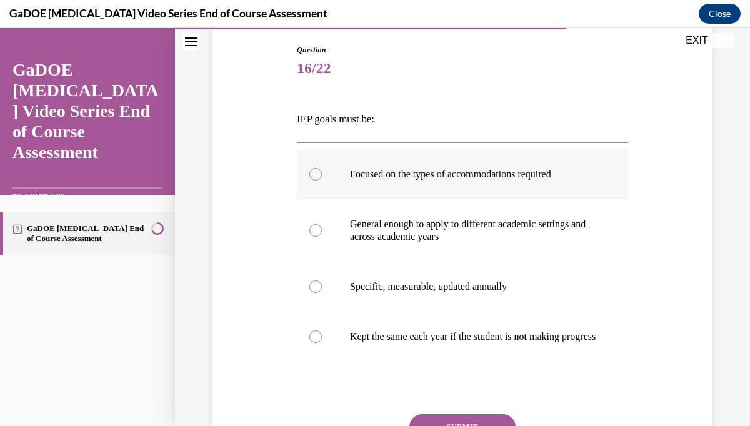
click at [499, 189] on label "Focused on the types of accommodations required" at bounding box center [462, 174] width 331 height 50
click at [322, 181] on input "Focused on the types of accommodations required" at bounding box center [315, 174] width 13 height 13
radio input "true"
click at [468, 284] on p "Specific, measurable, updated annually" at bounding box center [473, 287] width 247 height 13
click at [322, 284] on input "Specific, measurable, updated annually" at bounding box center [315, 287] width 13 height 13
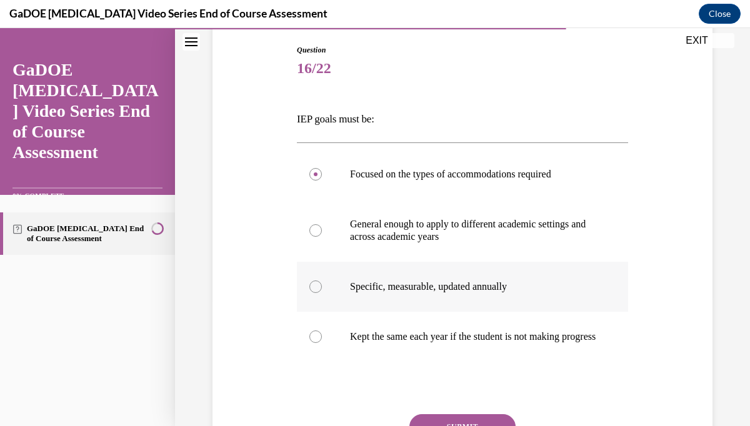
radio input "true"
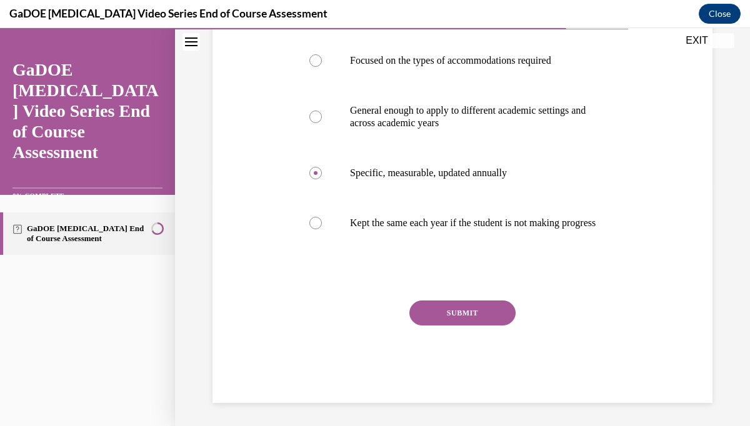
click at [469, 326] on button "SUBMIT" at bounding box center [462, 313] width 106 height 25
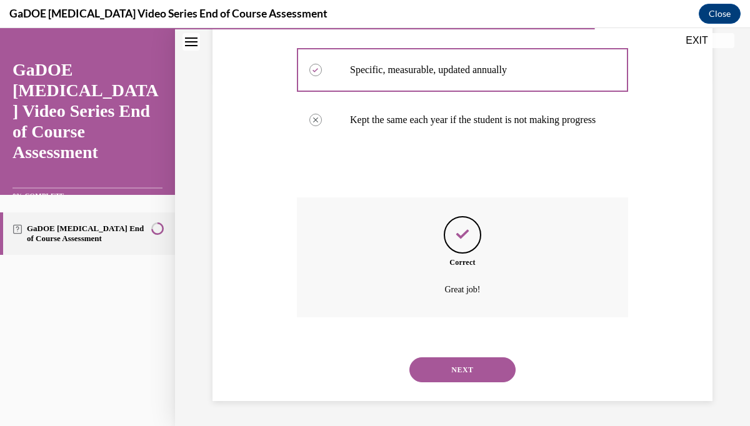
scroll to position [359, 0]
click at [459, 368] on button "NEXT" at bounding box center [462, 370] width 106 height 25
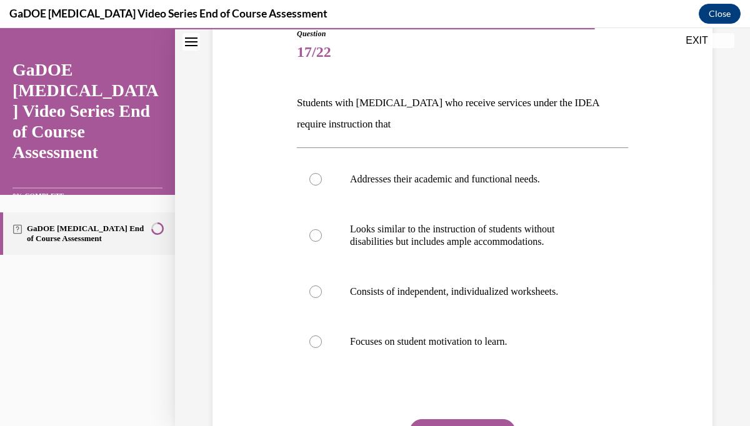
scroll to position [154, 0]
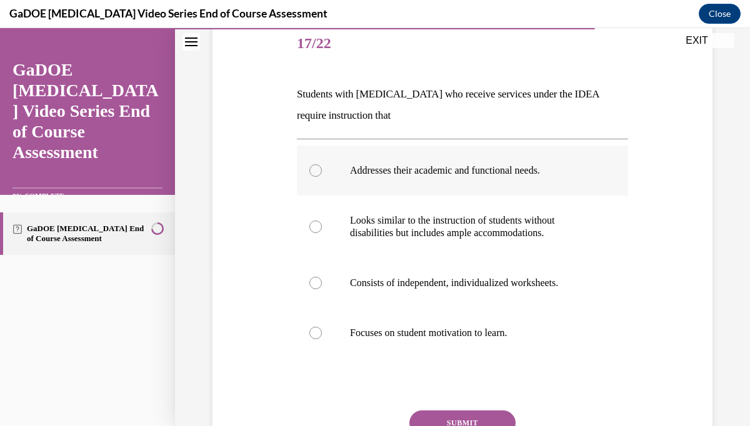
click at [499, 179] on label "Addresses their academic and functional needs." at bounding box center [462, 171] width 331 height 50
click at [322, 177] on input "Addresses their academic and functional needs." at bounding box center [315, 170] width 13 height 13
radio input "true"
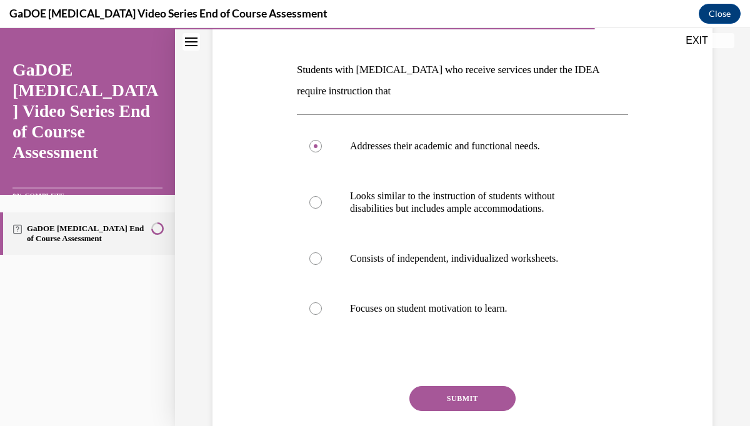
scroll to position [185, 0]
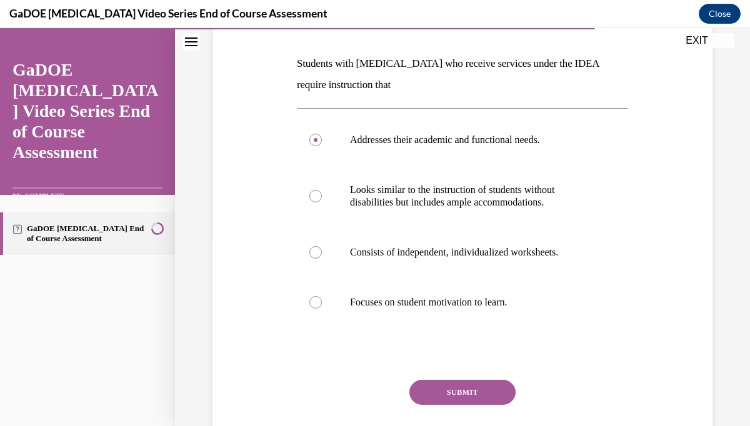
click at [461, 396] on button "SUBMIT" at bounding box center [462, 392] width 106 height 25
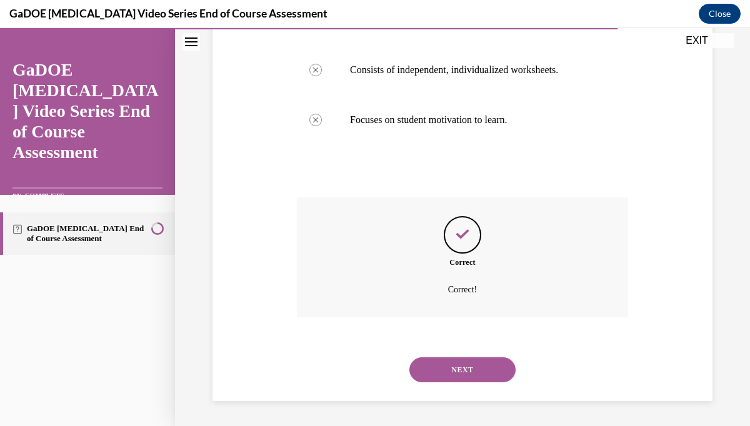
click at [467, 379] on button "NEXT" at bounding box center [462, 370] width 106 height 25
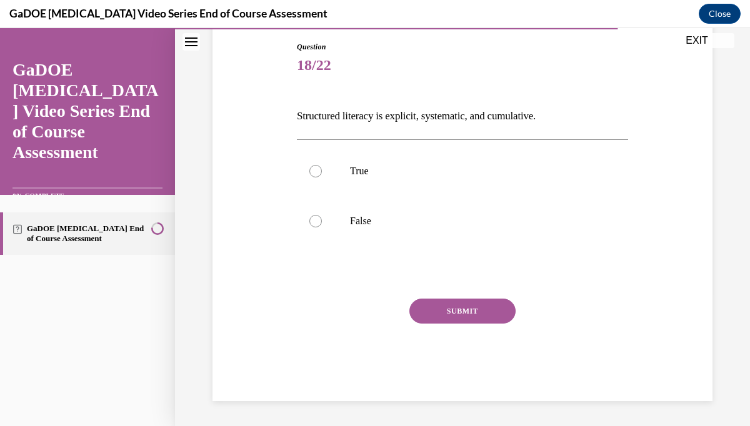
scroll to position [133, 0]
click at [459, 168] on p "True" at bounding box center [473, 171] width 247 height 13
click at [322, 168] on input "True" at bounding box center [315, 171] width 13 height 13
radio input "true"
click at [458, 312] on button "SUBMIT" at bounding box center [462, 311] width 106 height 25
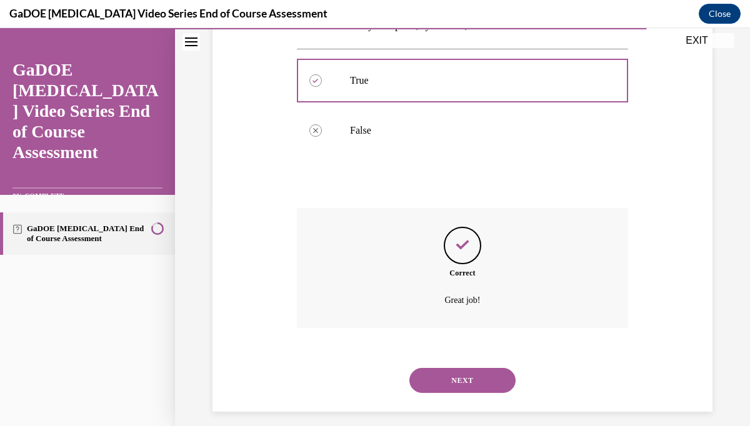
scroll to position [234, 0]
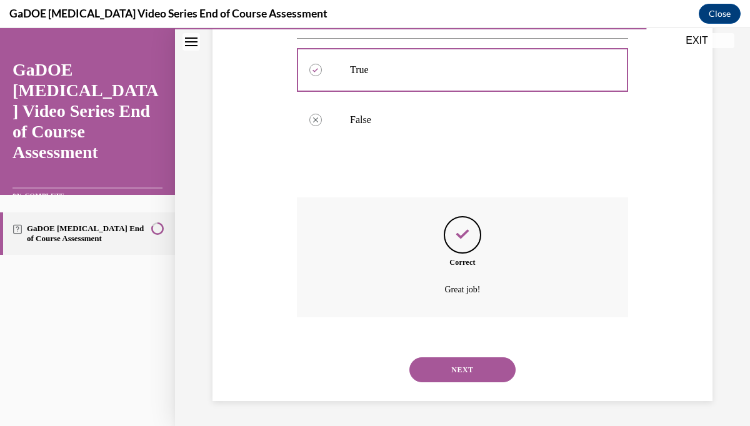
click at [443, 376] on button "NEXT" at bounding box center [462, 370] width 106 height 25
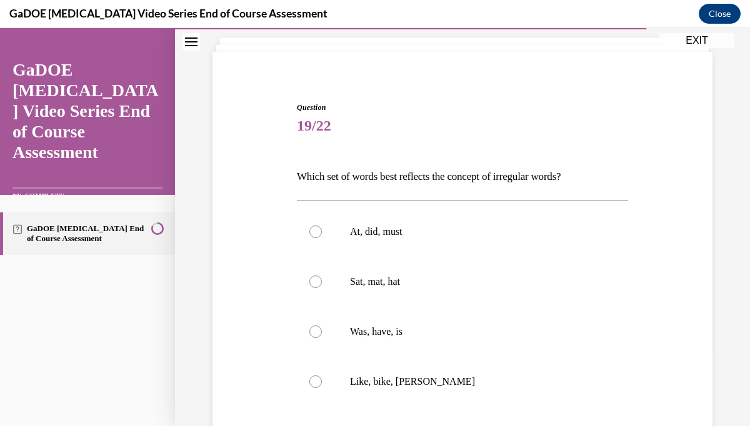
scroll to position [94, 0]
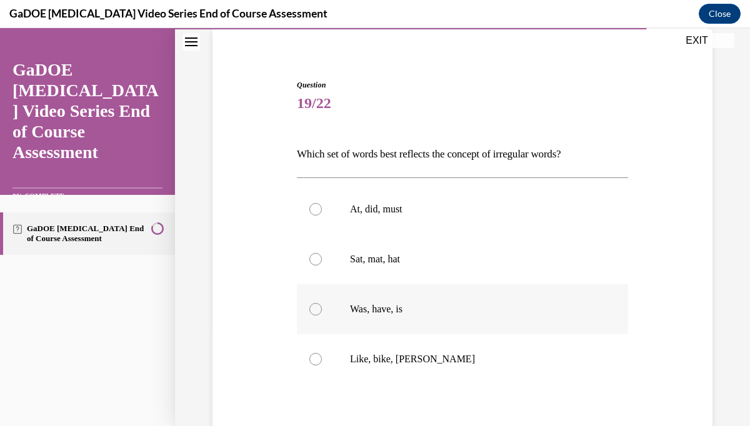
click at [394, 315] on p "Was, have, is" at bounding box center [473, 309] width 247 height 13
click at [322, 315] on input "Was, have, is" at bounding box center [315, 309] width 13 height 13
radio input "true"
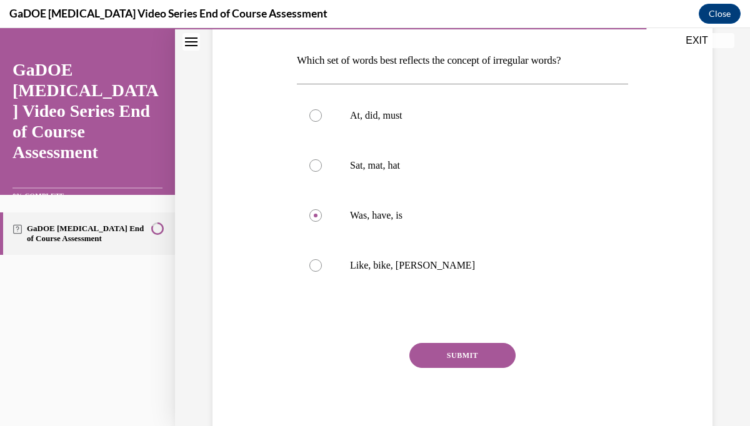
click at [424, 347] on button "SUBMIT" at bounding box center [462, 355] width 106 height 25
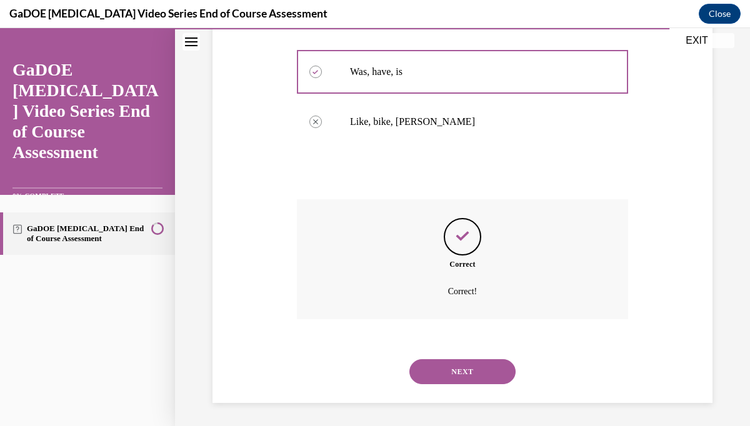
scroll to position [334, 0]
click at [454, 374] on button "NEXT" at bounding box center [462, 370] width 106 height 25
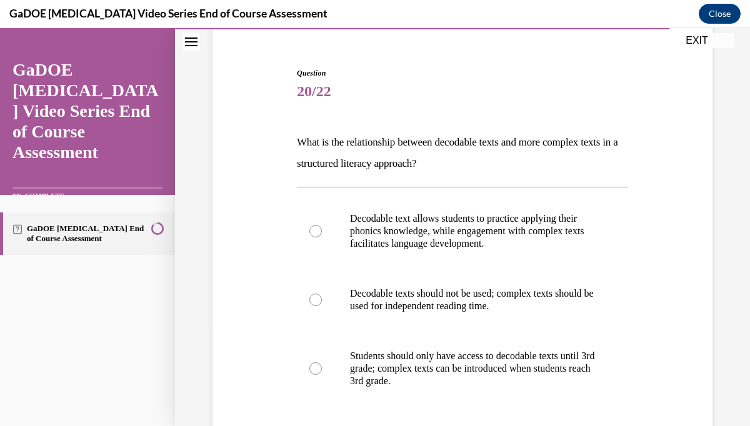
scroll to position [108, 0]
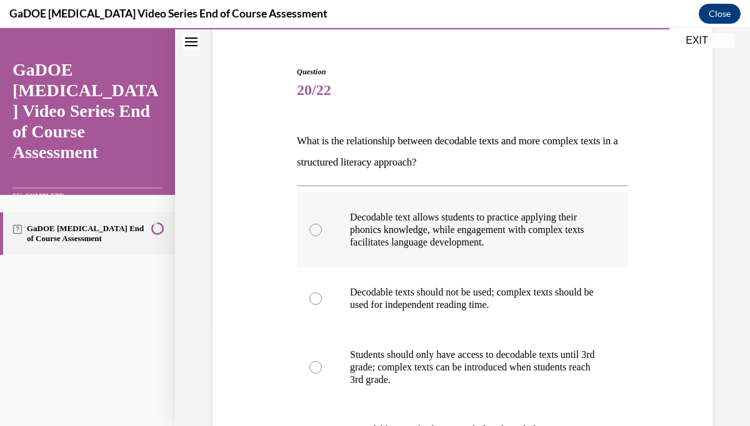
click at [520, 231] on p "Decodable text allows students to practice applying their phonics knowledge, wh…" at bounding box center [473, 230] width 247 height 38
click at [322, 231] on input "Decodable text allows students to practice applying their phonics knowledge, wh…" at bounding box center [315, 230] width 13 height 13
radio input "true"
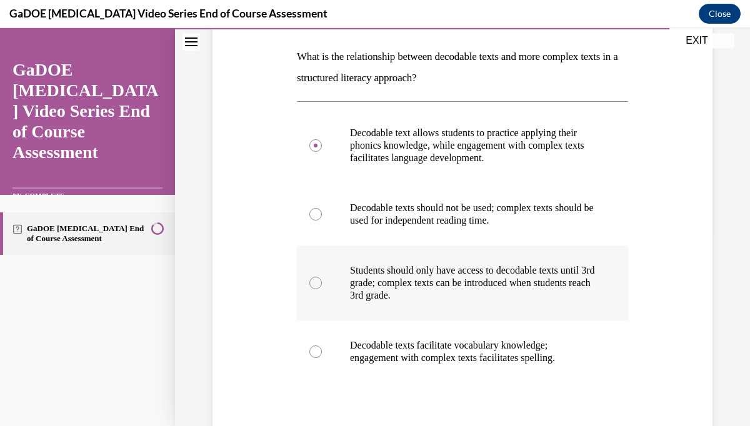
scroll to position [194, 0]
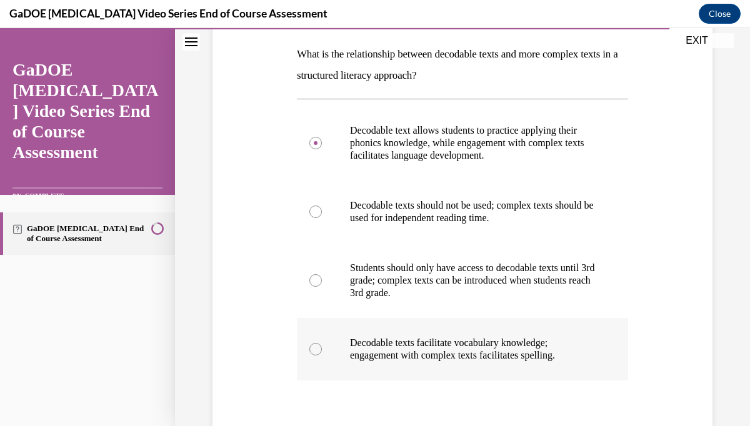
click at [498, 366] on label "Decodable texts facilitate vocabulary knowledge; engagement with complex texts …" at bounding box center [462, 349] width 331 height 63
click at [322, 356] on input "Decodable texts facilitate vocabulary knowledge; engagement with complex texts …" at bounding box center [315, 349] width 13 height 13
radio input "true"
click at [533, 158] on p "Decodable text allows students to practice applying their phonics knowledge, wh…" at bounding box center [473, 143] width 247 height 38
click at [322, 149] on input "Decodable text allows students to practice applying their phonics knowledge, wh…" at bounding box center [315, 143] width 13 height 13
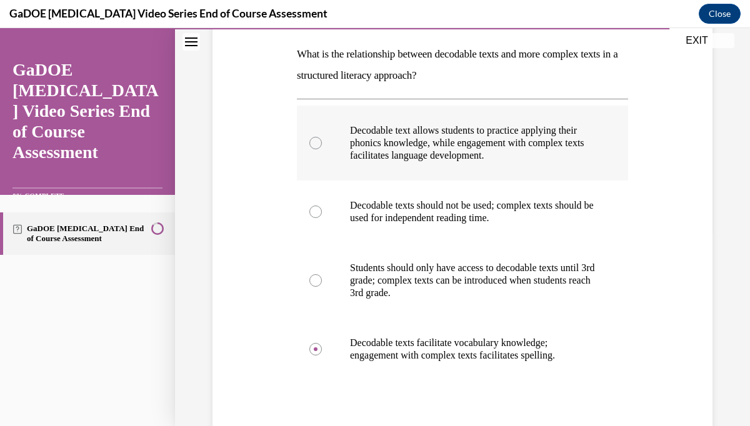
radio input "true"
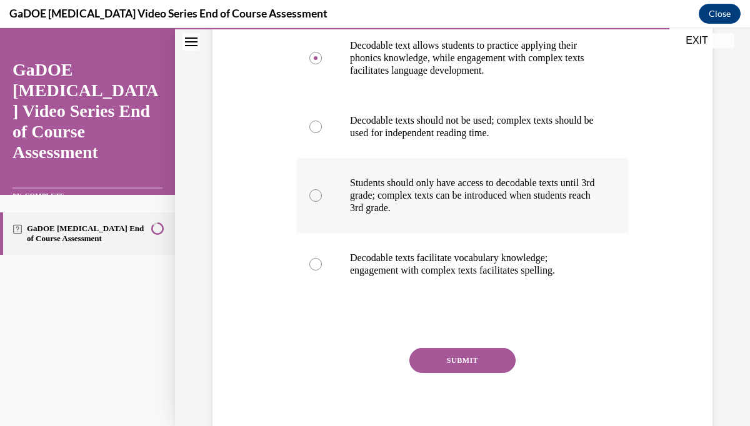
scroll to position [329, 0]
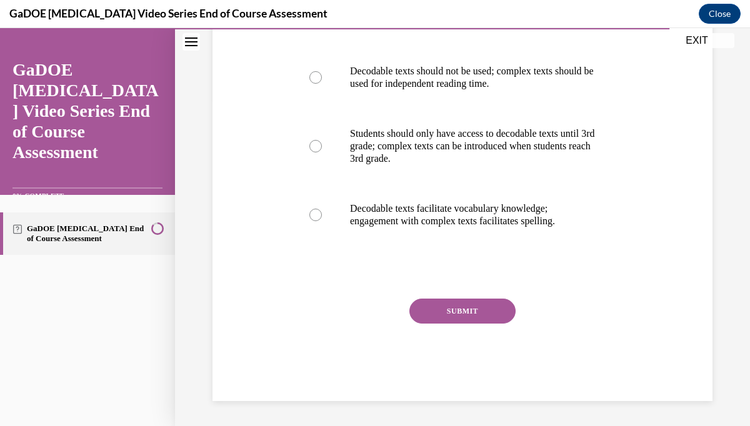
click at [499, 298] on div "Question 20/22 What is the relationship between decodable texts and more comple…" at bounding box center [462, 123] width 331 height 556
click at [492, 307] on button "SUBMIT" at bounding box center [462, 311] width 106 height 25
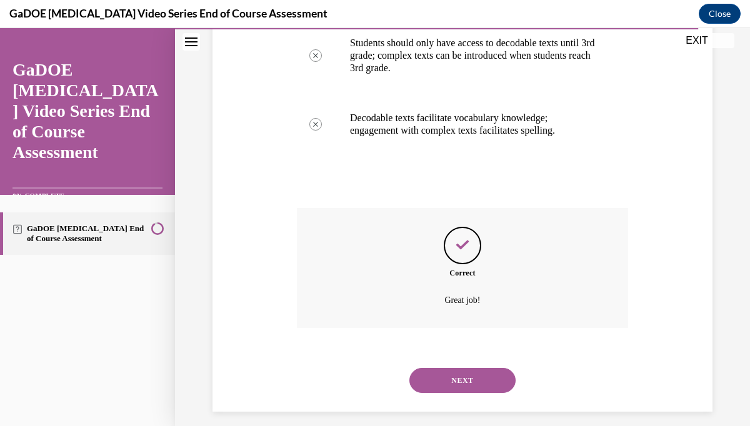
scroll to position [430, 0]
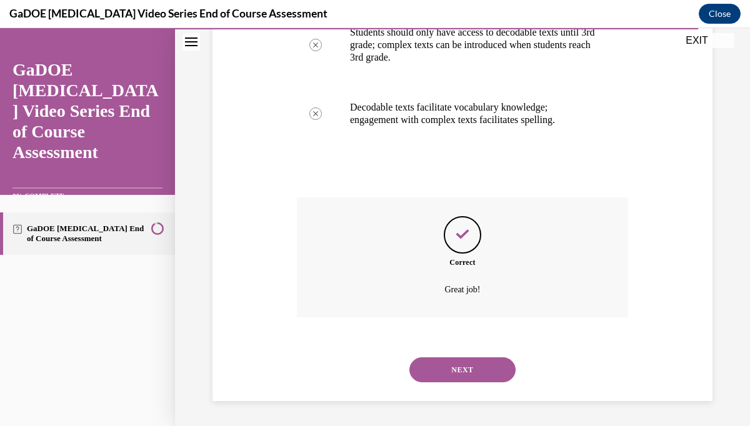
click at [480, 358] on button "NEXT" at bounding box center [462, 370] width 106 height 25
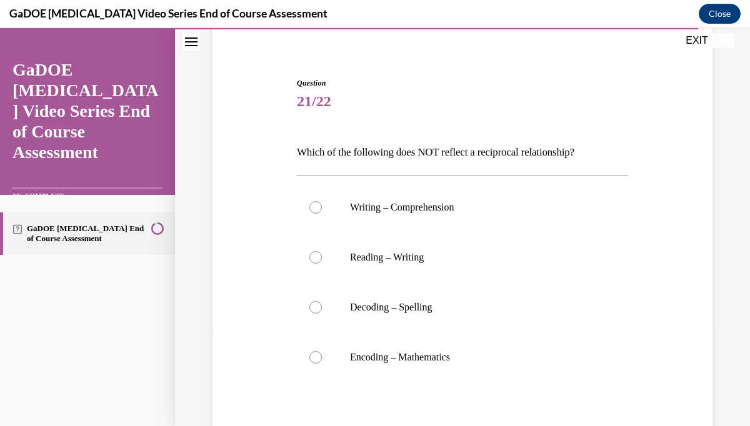
scroll to position [98, 0]
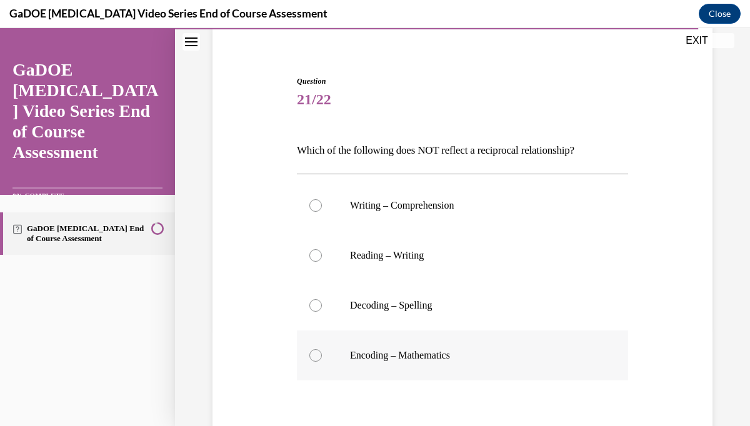
click at [459, 355] on p "Encoding – Mathematics" at bounding box center [473, 355] width 247 height 13
click at [322, 355] on input "Encoding – Mathematics" at bounding box center [315, 355] width 13 height 13
radio input "true"
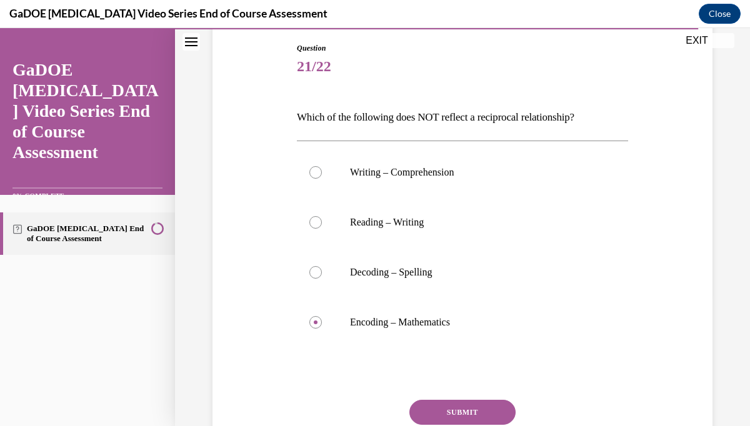
scroll to position [130, 0]
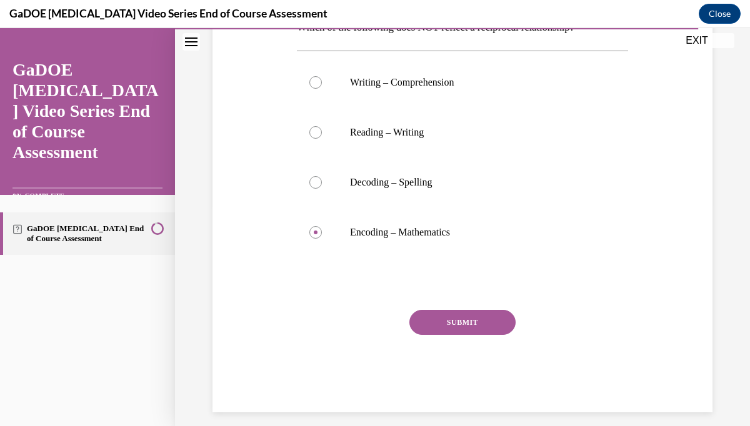
click at [423, 331] on button "SUBMIT" at bounding box center [462, 322] width 106 height 25
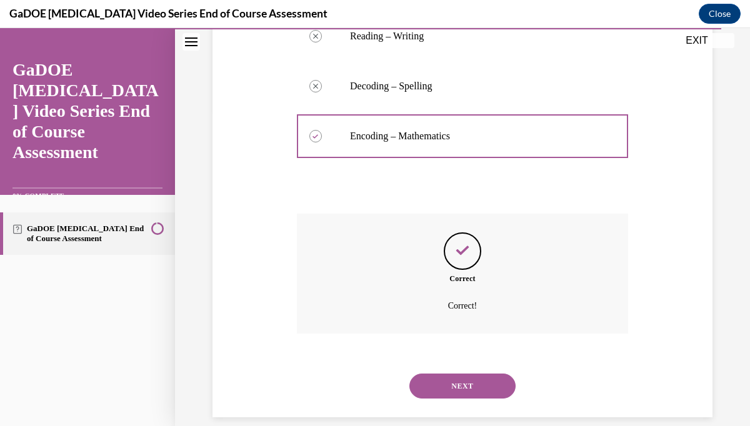
scroll to position [334, 0]
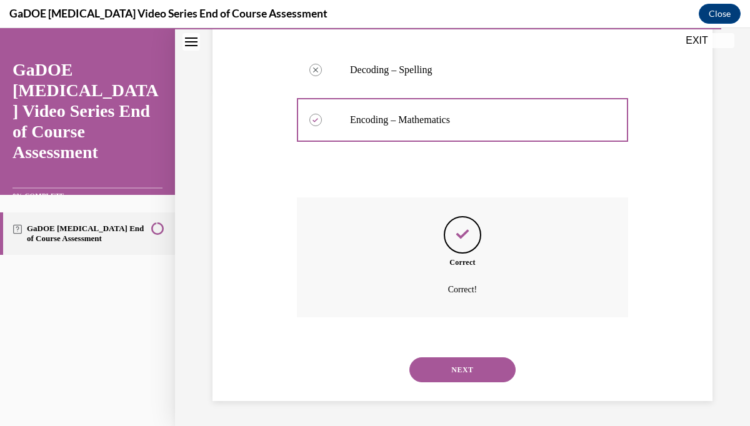
click at [438, 370] on button "NEXT" at bounding box center [462, 370] width 106 height 25
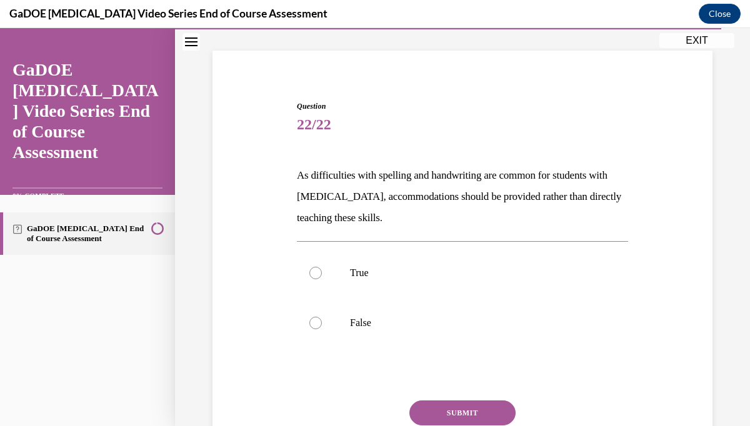
scroll to position [81, 0]
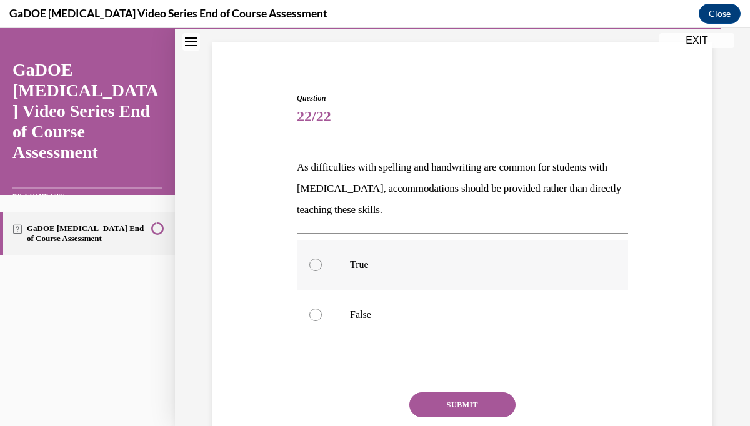
click at [487, 272] on label "True" at bounding box center [462, 265] width 331 height 50
click at [322, 271] on input "True" at bounding box center [315, 265] width 13 height 13
radio input "true"
click at [378, 306] on label "False" at bounding box center [462, 315] width 331 height 50
click at [322, 309] on input "False" at bounding box center [315, 315] width 13 height 13
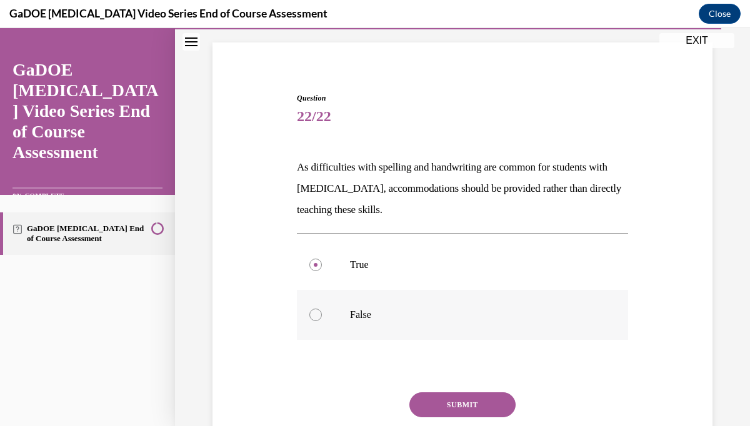
radio input "true"
click at [421, 406] on button "SUBMIT" at bounding box center [462, 405] width 106 height 25
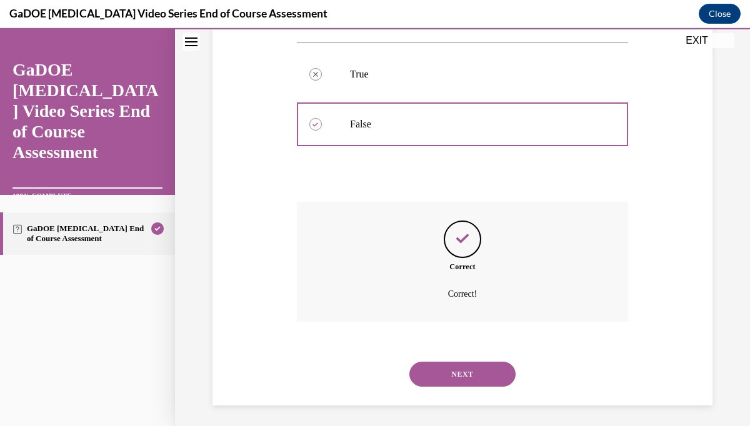
scroll to position [276, 0]
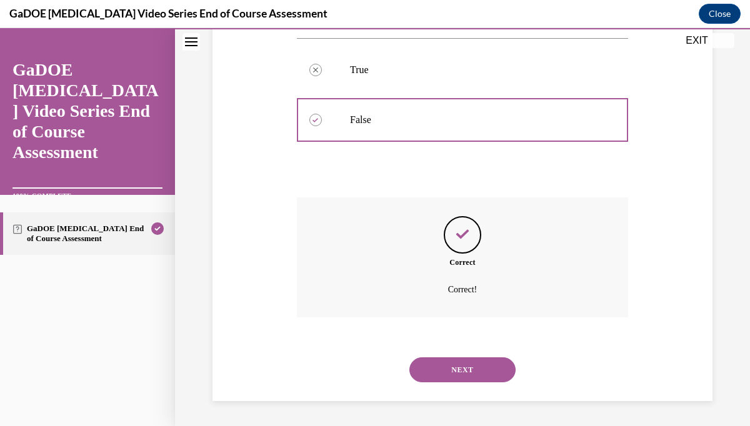
click at [442, 374] on button "NEXT" at bounding box center [462, 370] width 106 height 25
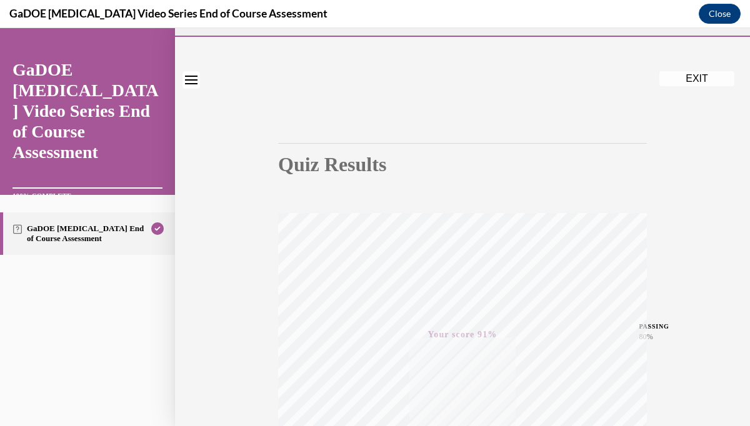
scroll to position [0, 0]
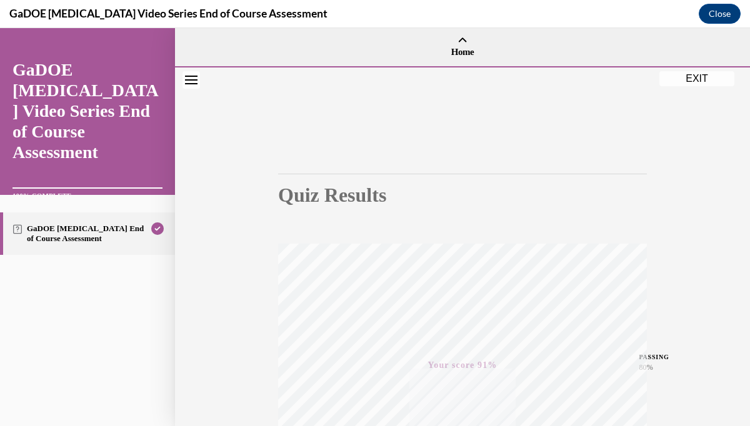
click at [696, 81] on button "EXIT" at bounding box center [696, 78] width 75 height 15
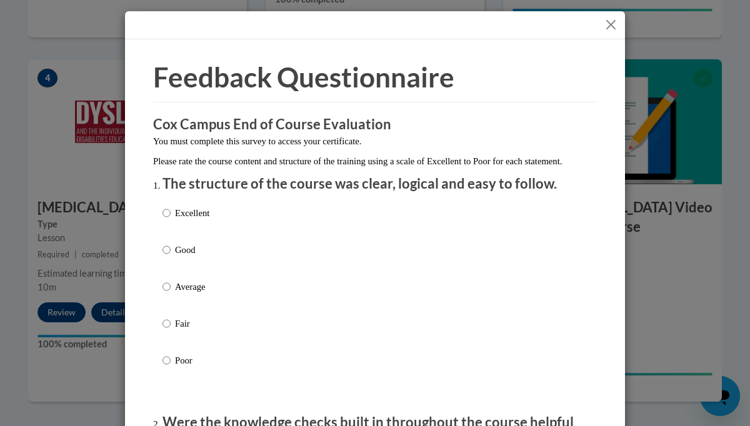
click at [609, 19] on button "Close" at bounding box center [611, 25] width 16 height 16
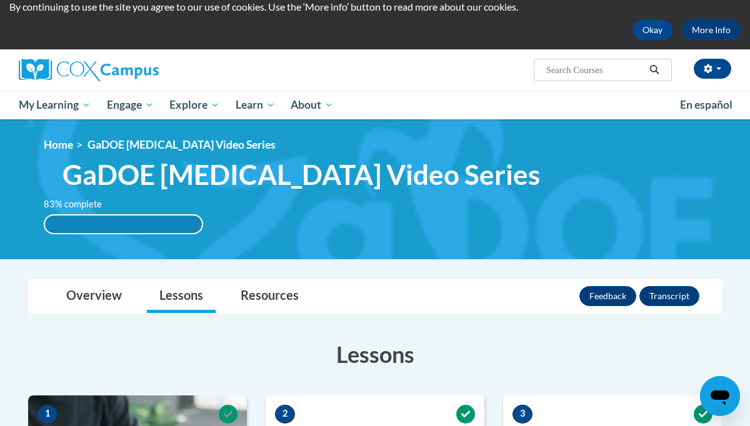
scroll to position [2, 0]
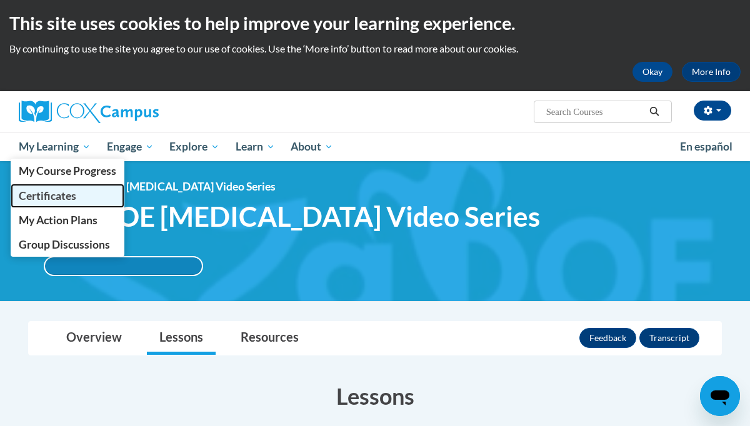
click at [66, 184] on link "Certificates" at bounding box center [68, 196] width 114 height 24
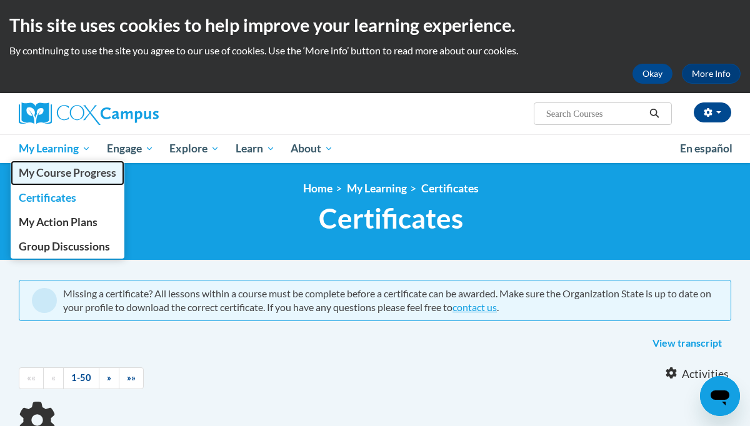
click at [71, 169] on span "My Course Progress" at bounding box center [68, 172] width 98 height 13
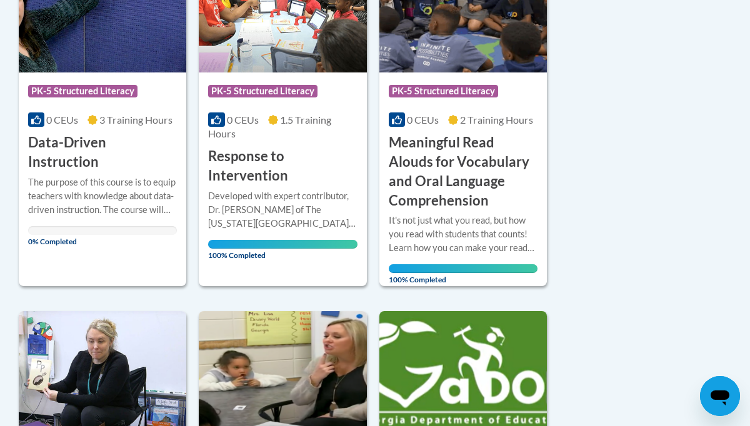
scroll to position [375, 0]
